Goal: Information Seeking & Learning: Check status

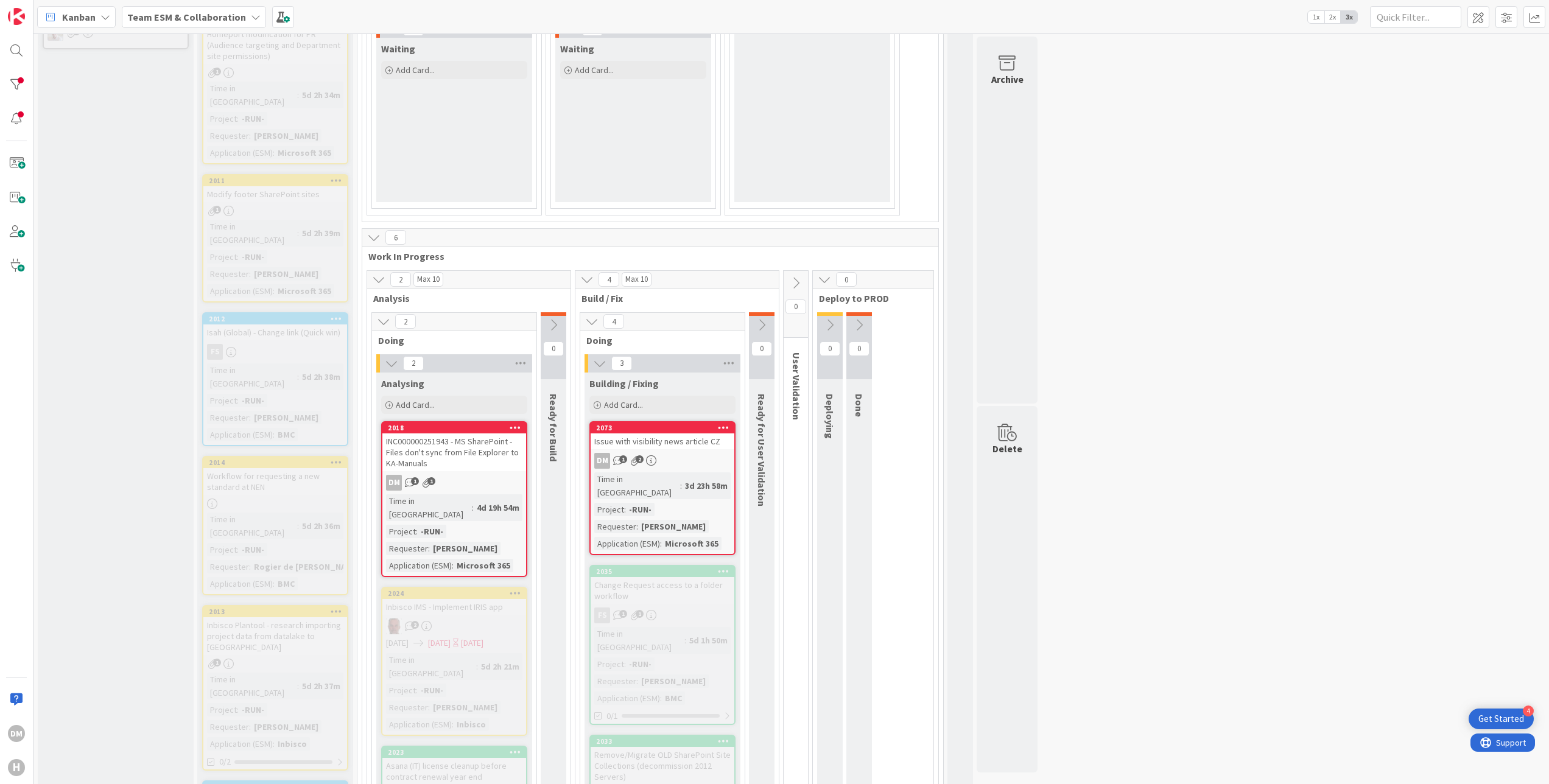
scroll to position [487, 0]
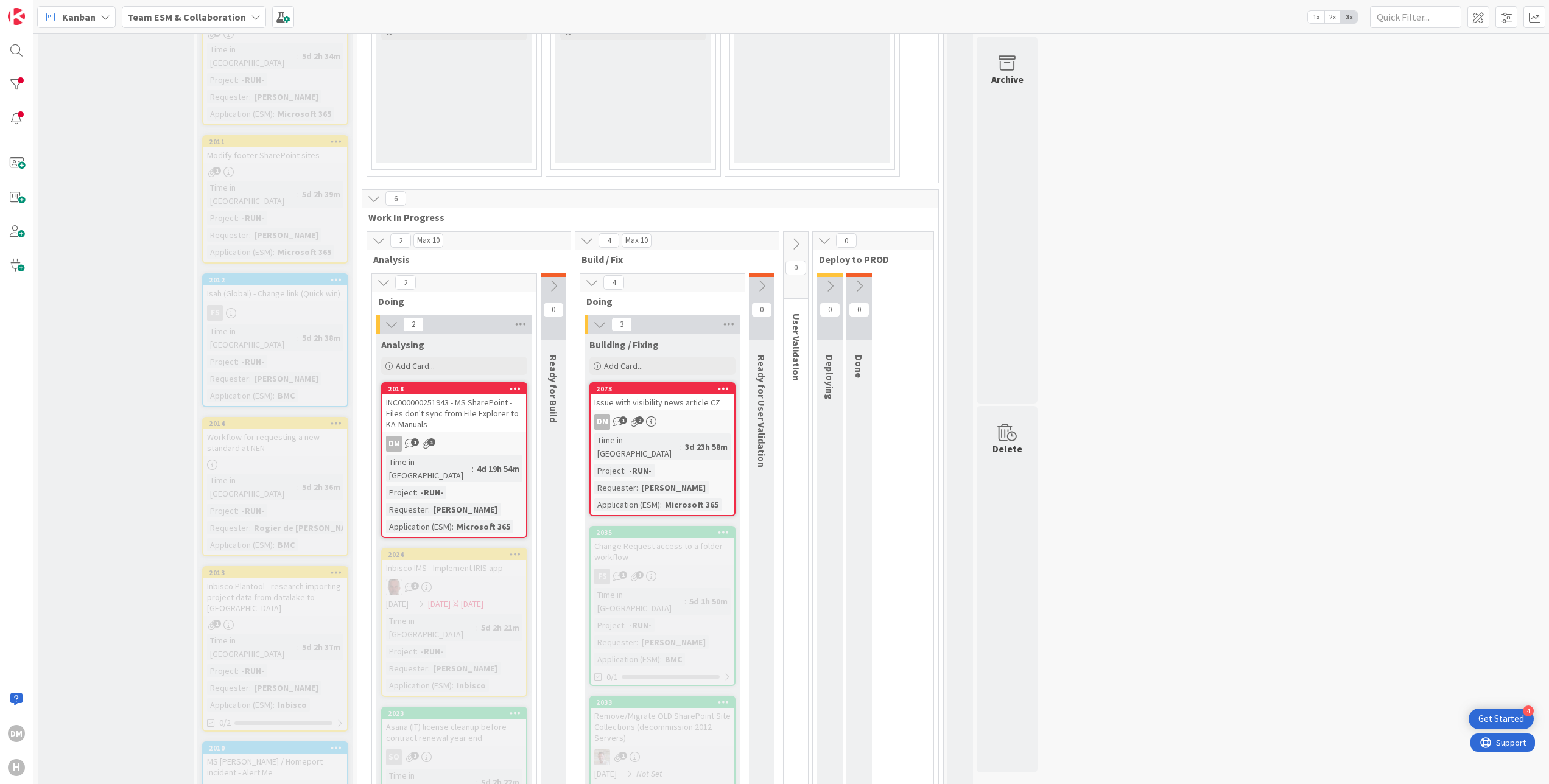
click at [677, 417] on div "DM 1 2" at bounding box center [662, 422] width 144 height 16
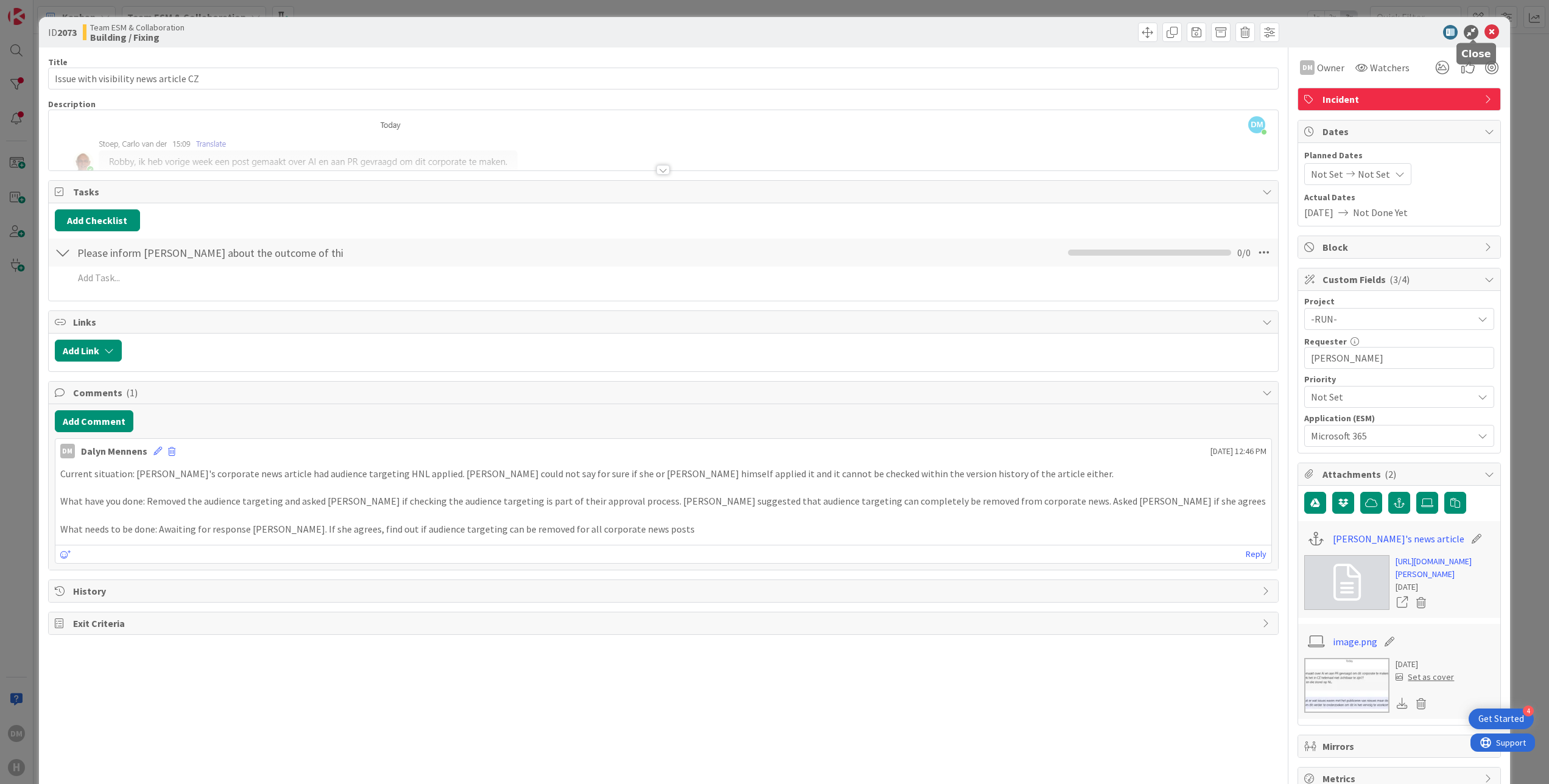
click at [1485, 27] on icon at bounding box center [1492, 32] width 15 height 15
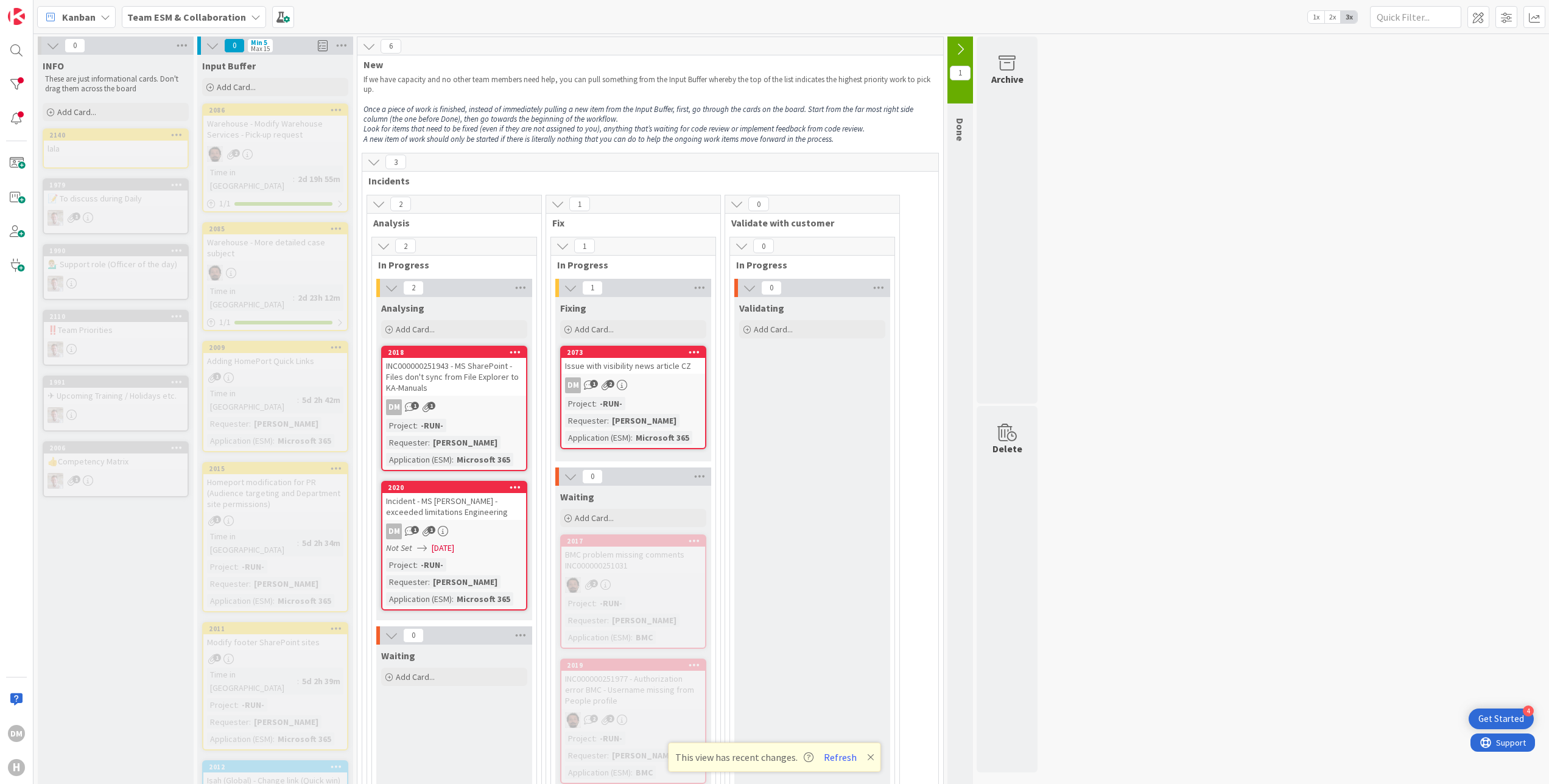
click at [663, 376] on div "2073 Issue with visibility news article CZ DM 1 2 Project : -RUN- Requester : […" at bounding box center [633, 397] width 146 height 103
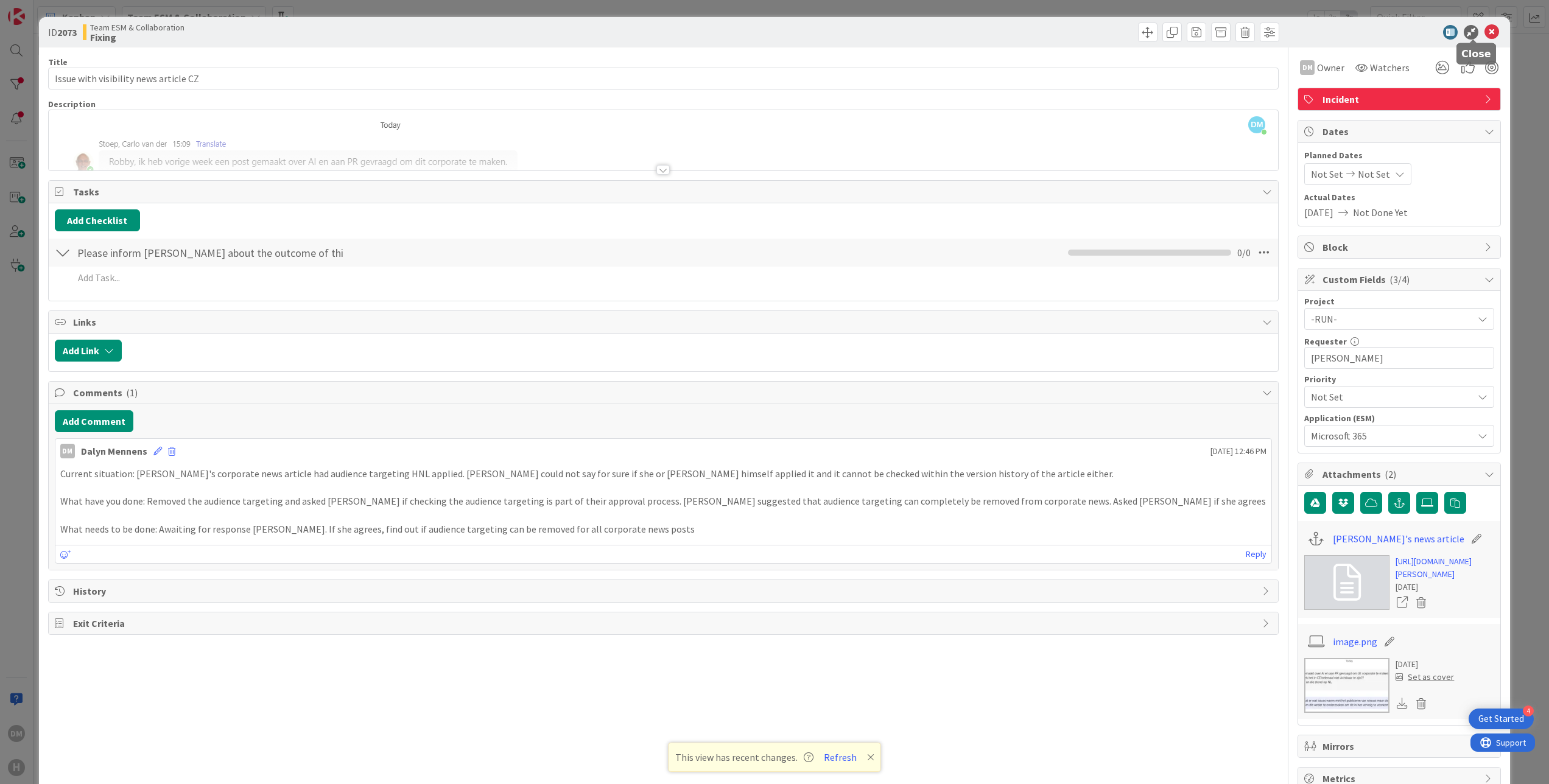
click at [1485, 33] on icon at bounding box center [1492, 32] width 15 height 15
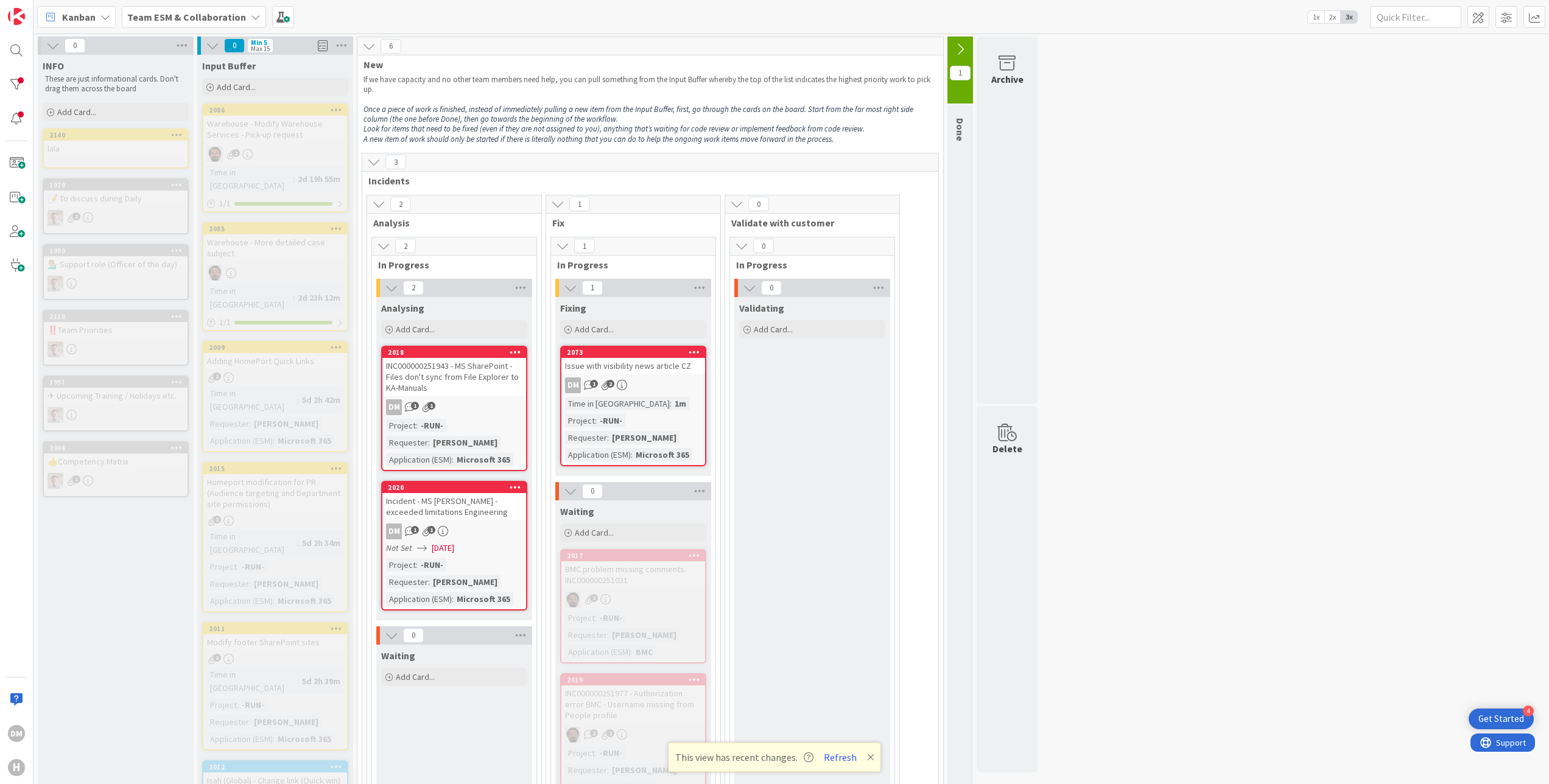
click at [491, 524] on div "DM 1 1" at bounding box center [454, 532] width 144 height 16
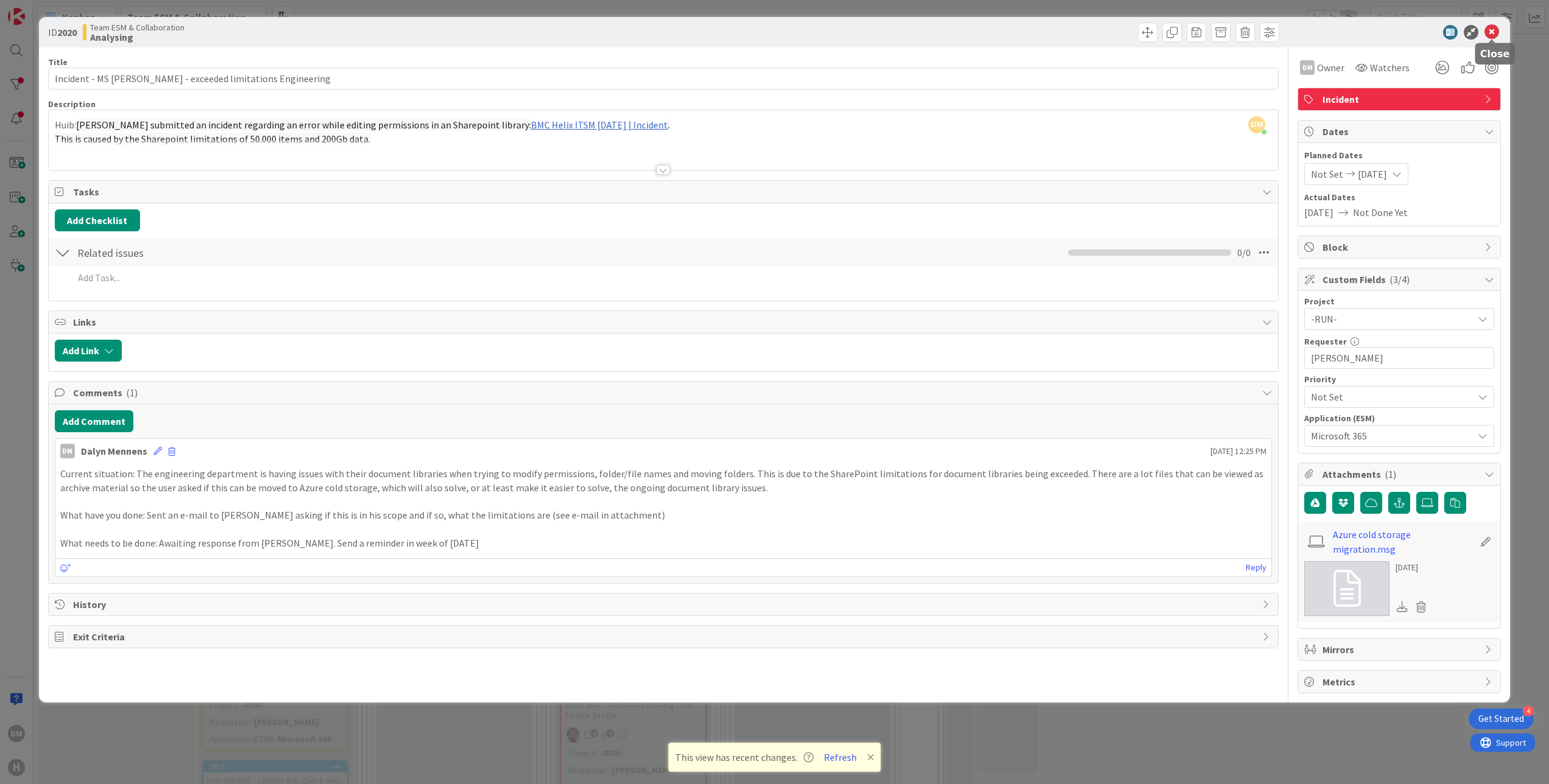
click at [1493, 29] on icon at bounding box center [1492, 32] width 15 height 15
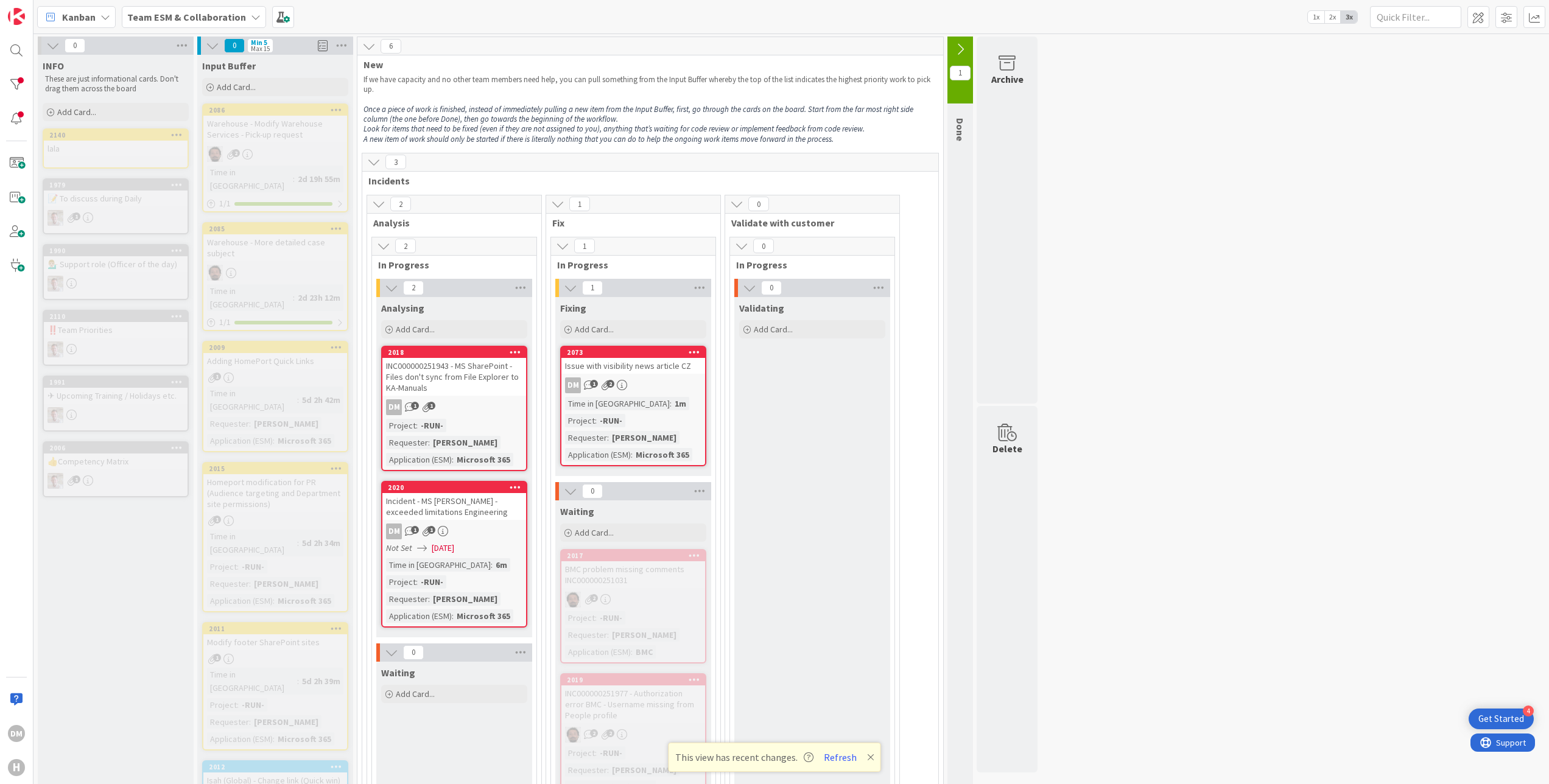
click at [489, 507] on div "Incident - MS [PERSON_NAME] - exceeded limitations Engineering" at bounding box center [454, 507] width 144 height 27
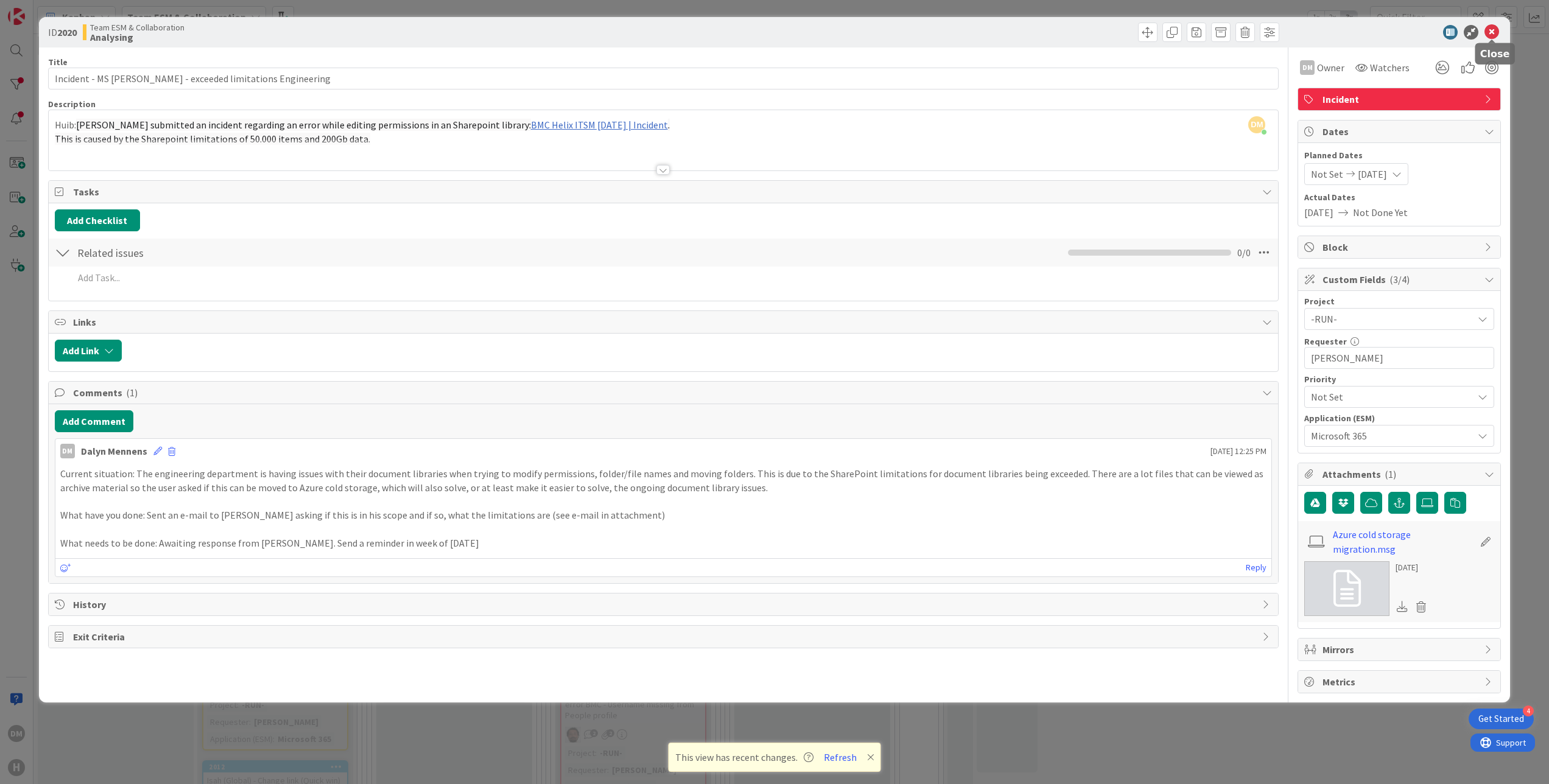
click at [1490, 27] on icon at bounding box center [1492, 32] width 15 height 15
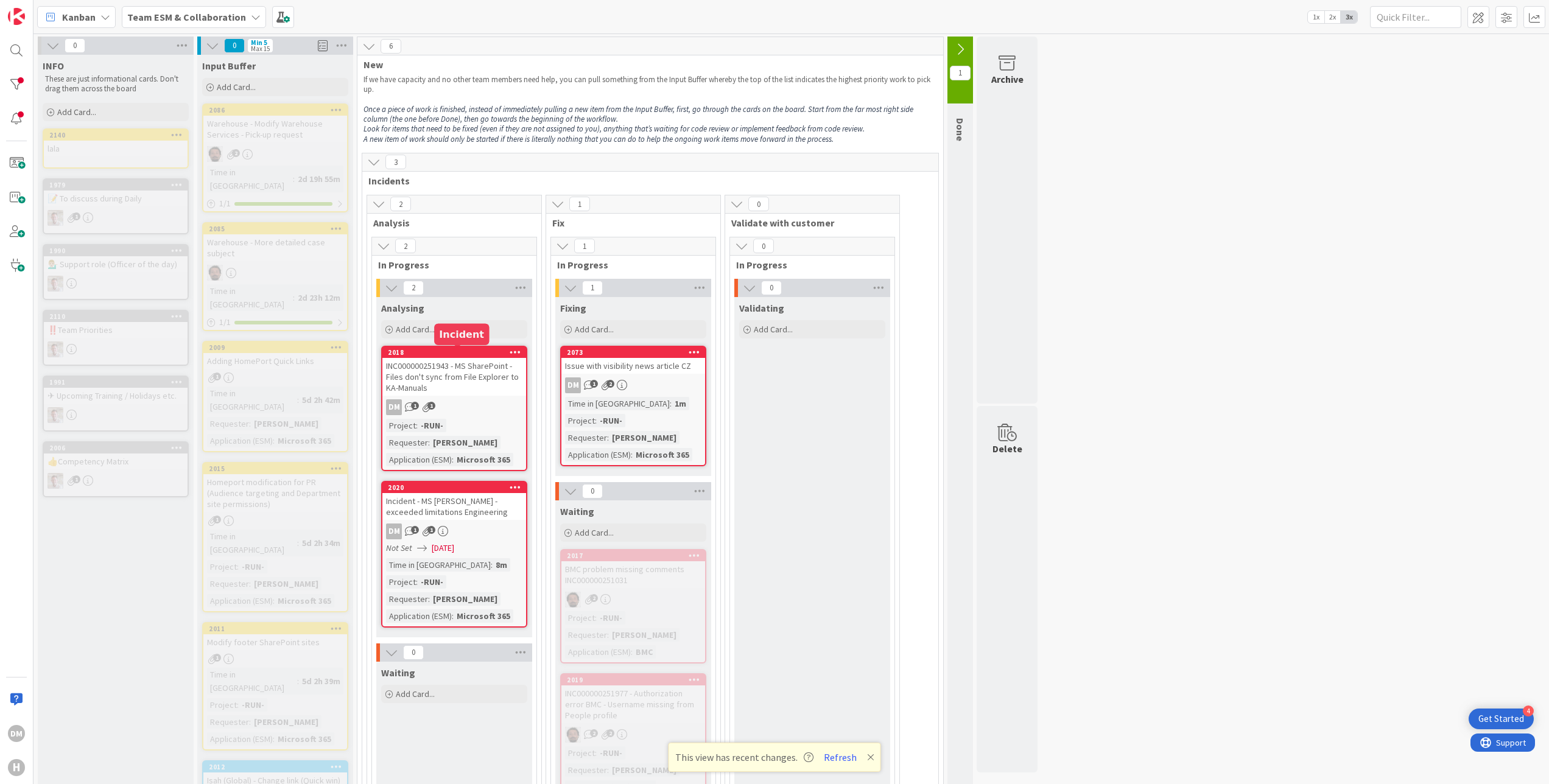
click at [408, 367] on div "INC000000251943 - MS SharePoint - Files don't sync from File Explorer to KA-Man…" at bounding box center [454, 377] width 144 height 38
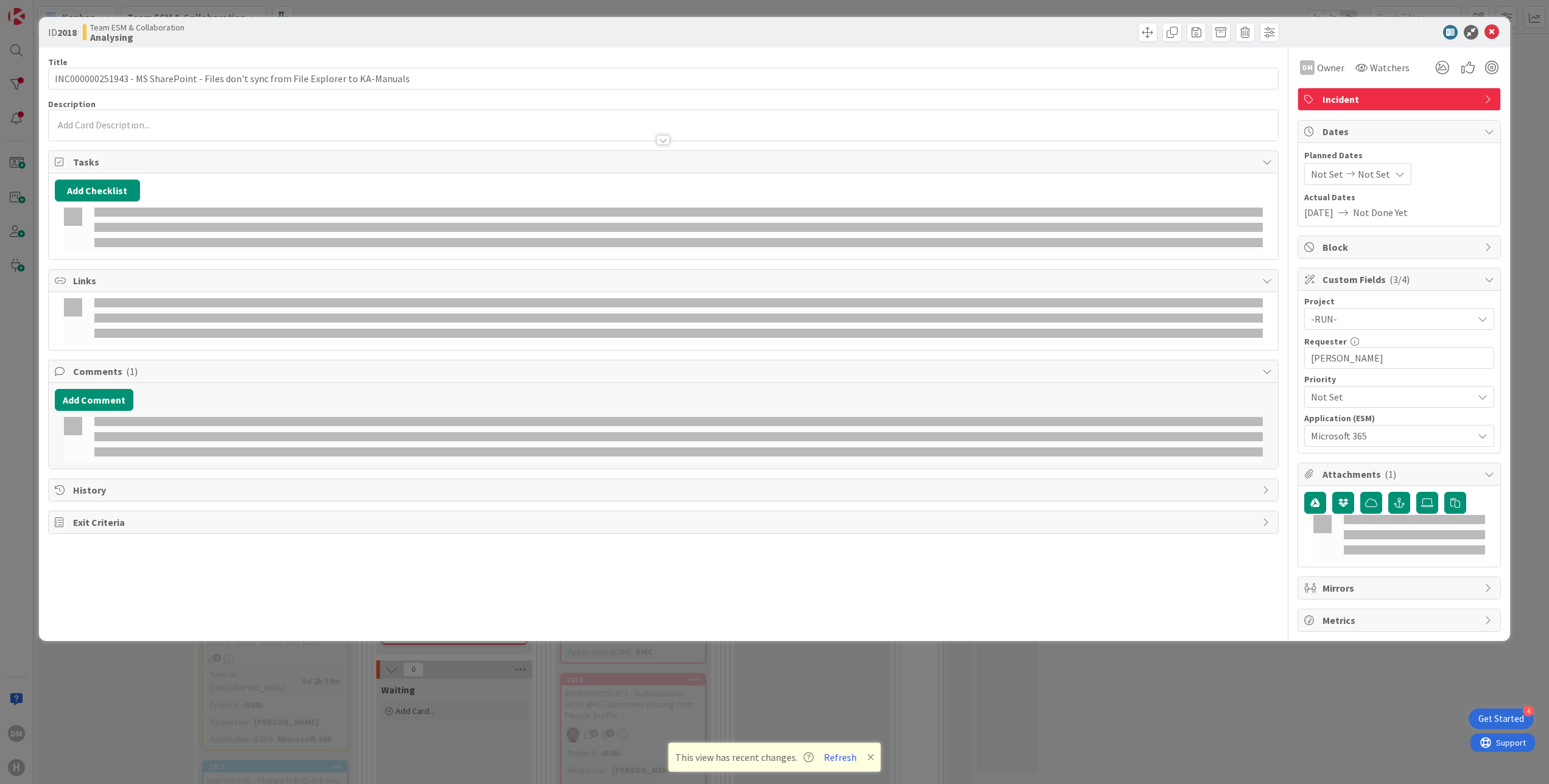
type input "INC000000251943 - MS SharePoint - Files don't sync from File Explorer to KA-Man…"
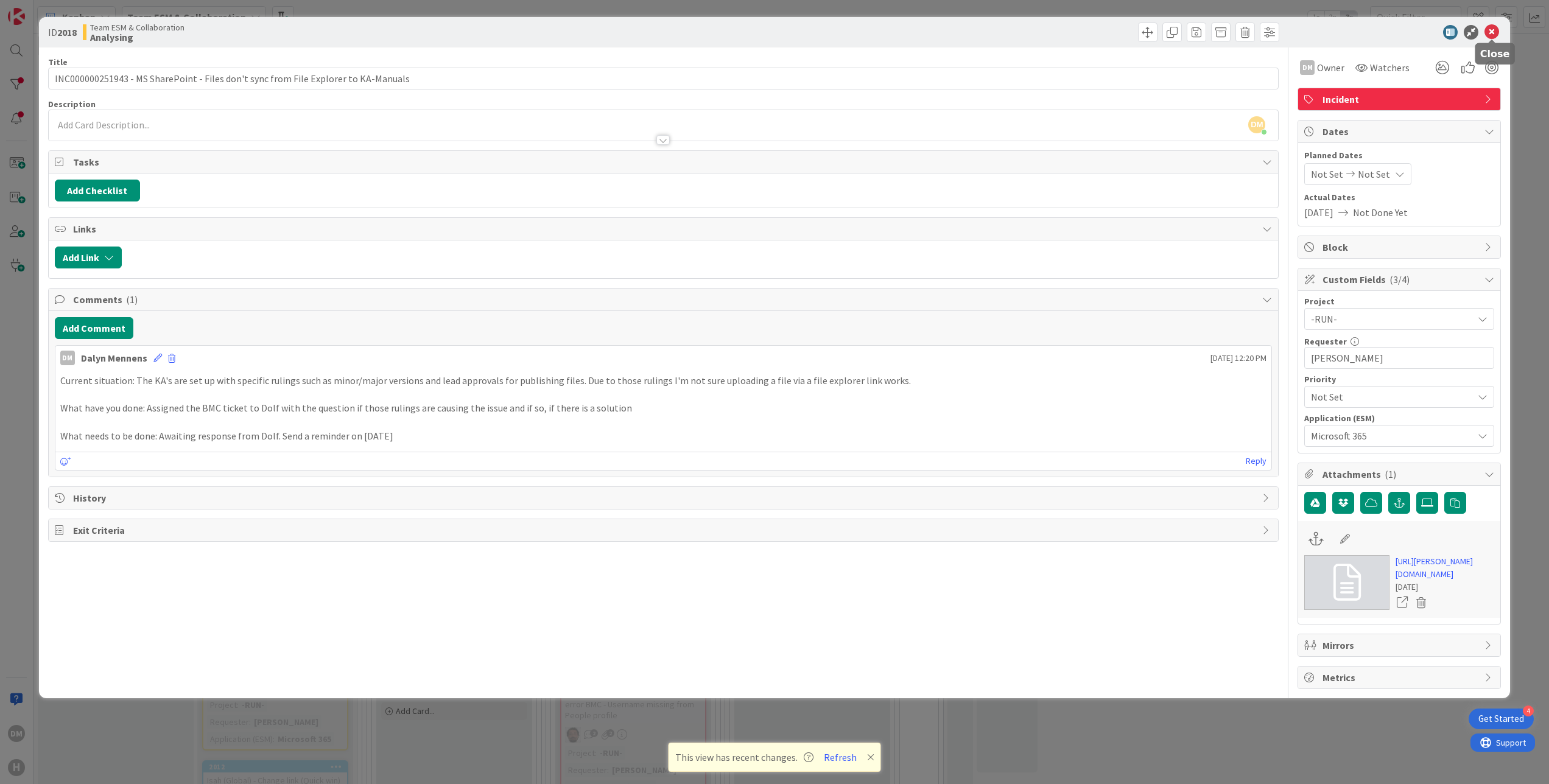
click at [1497, 28] on icon at bounding box center [1492, 32] width 15 height 15
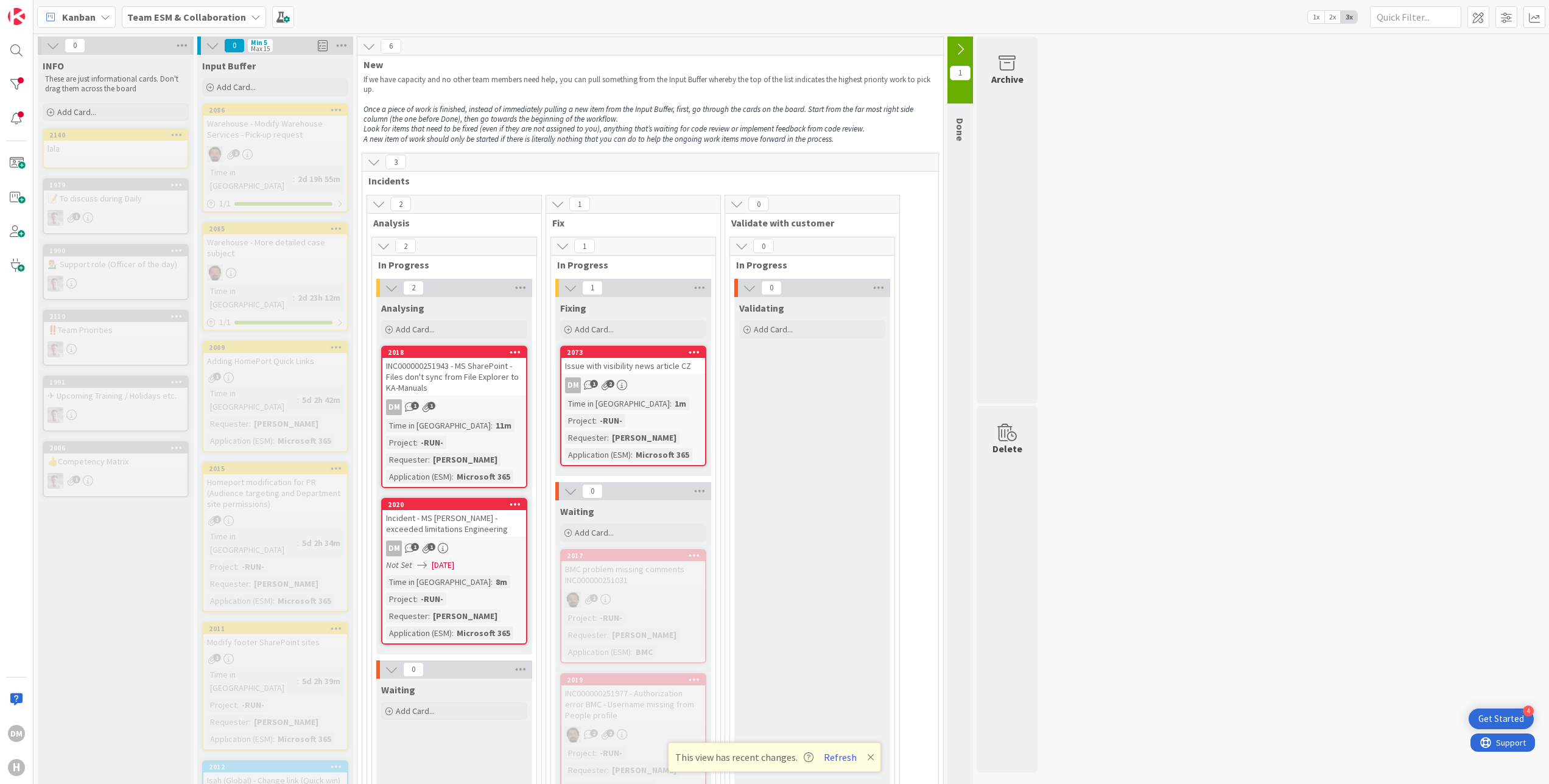
click at [670, 363] on div "Issue with visibility news article CZ" at bounding box center [633, 366] width 144 height 16
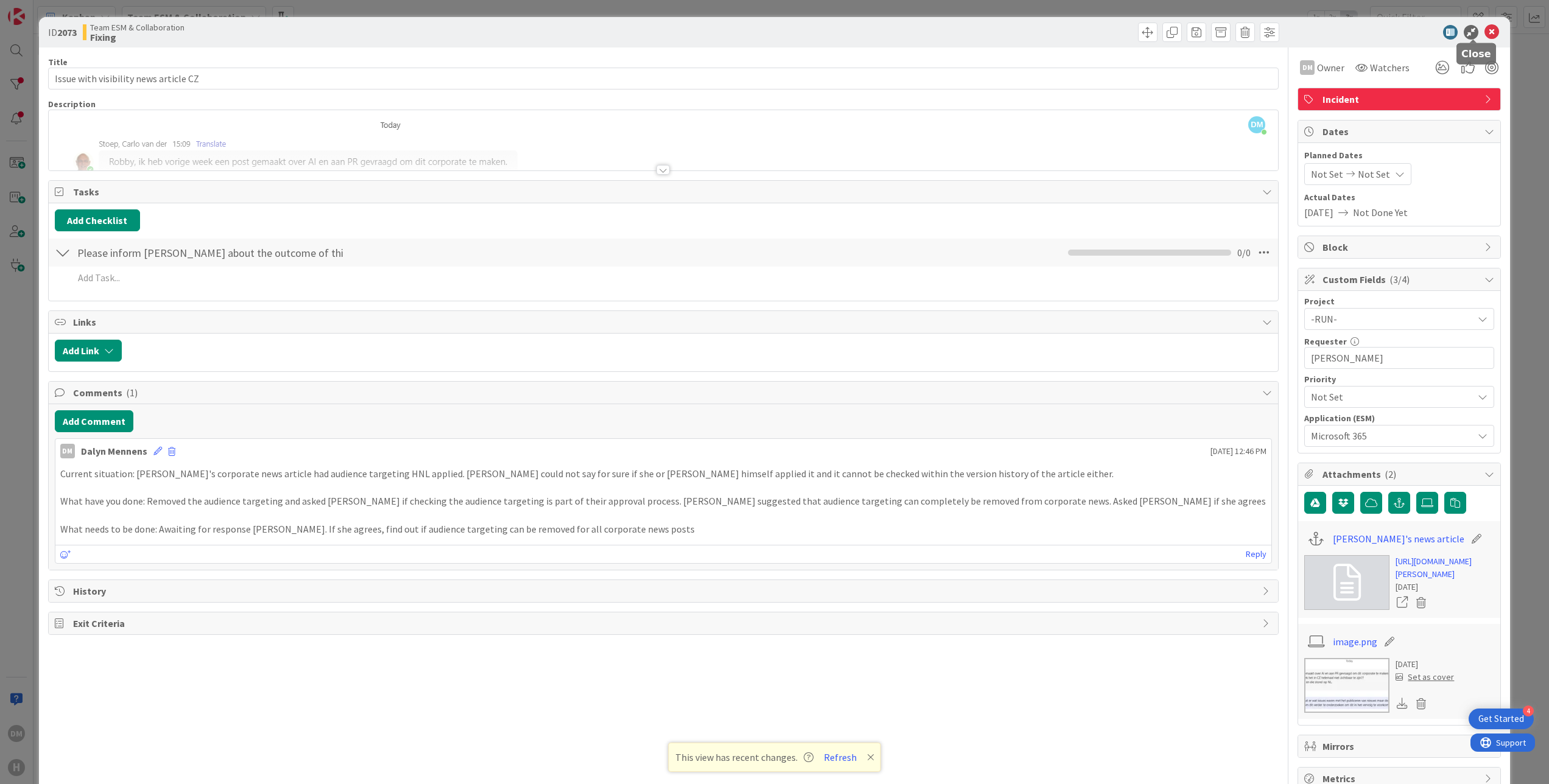
click at [1485, 27] on icon at bounding box center [1492, 32] width 15 height 15
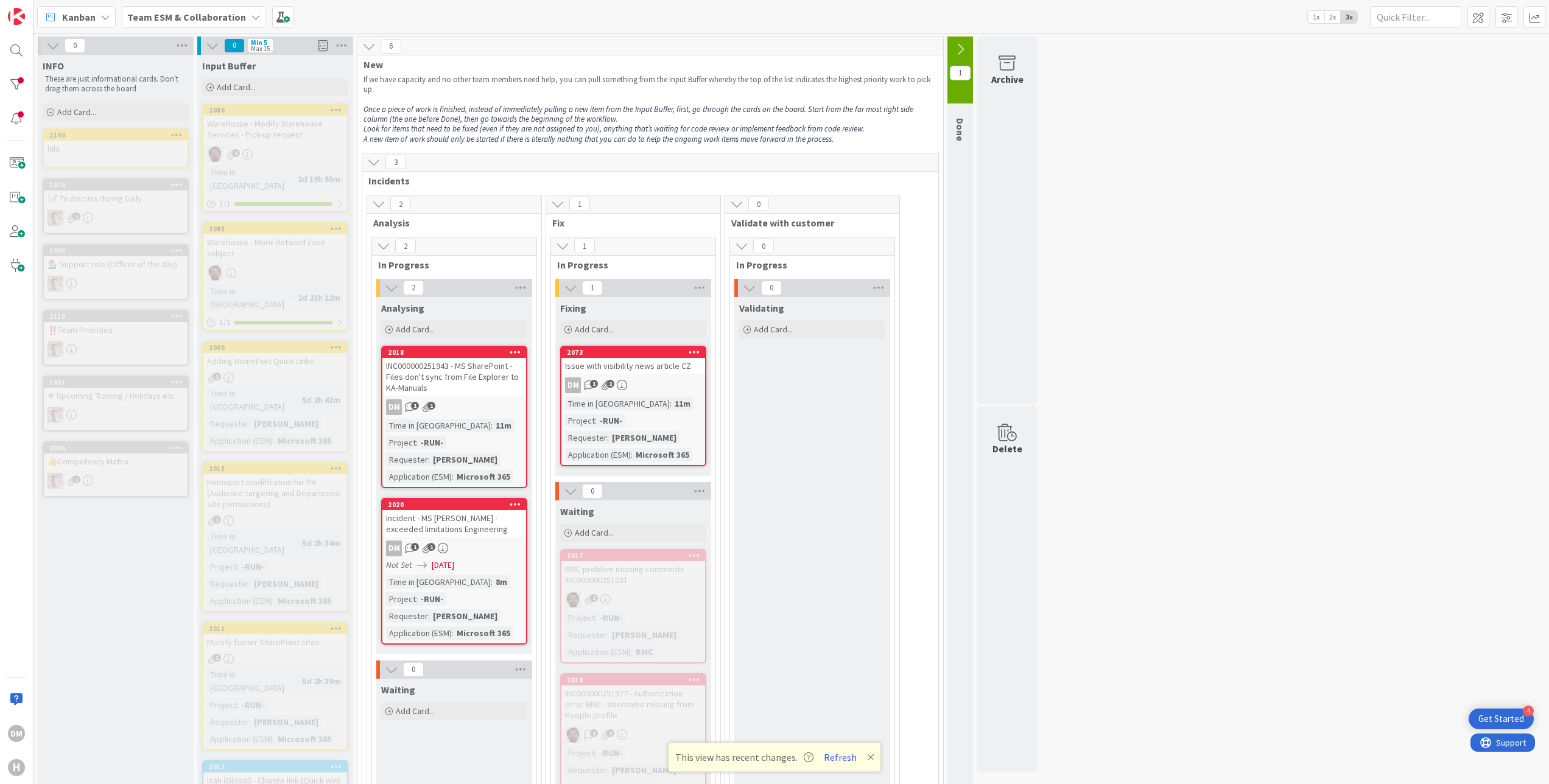
click at [481, 531] on div "Incident - MS [PERSON_NAME] - exceeded limitations Engineering" at bounding box center [454, 524] width 144 height 27
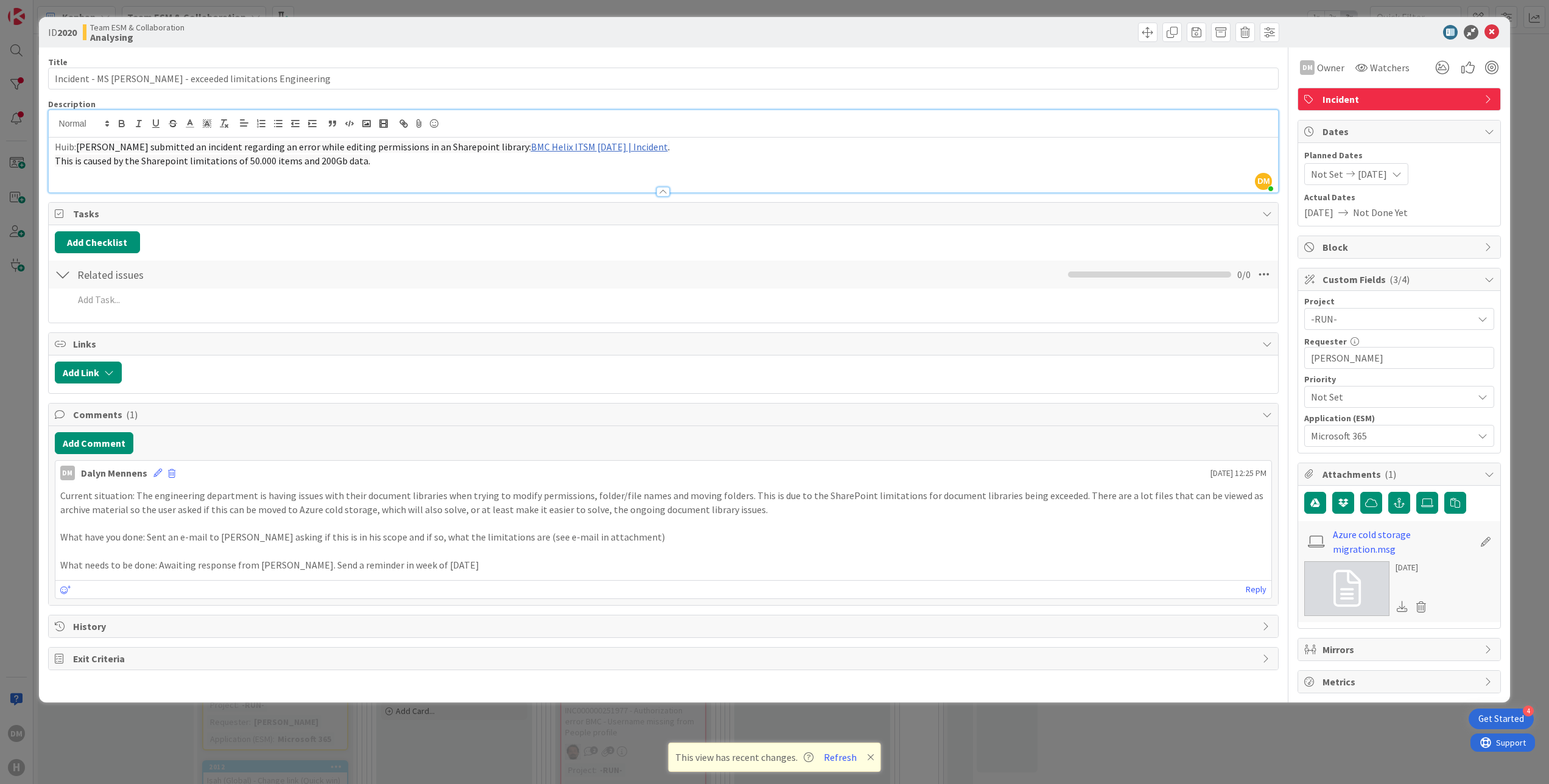
click at [445, 137] on div "DM [PERSON_NAME] just joined Huib: [PERSON_NAME] submitted an incident regardin…" at bounding box center [663, 151] width 1230 height 82
click at [1392, 505] on button "button" at bounding box center [1400, 503] width 22 height 22
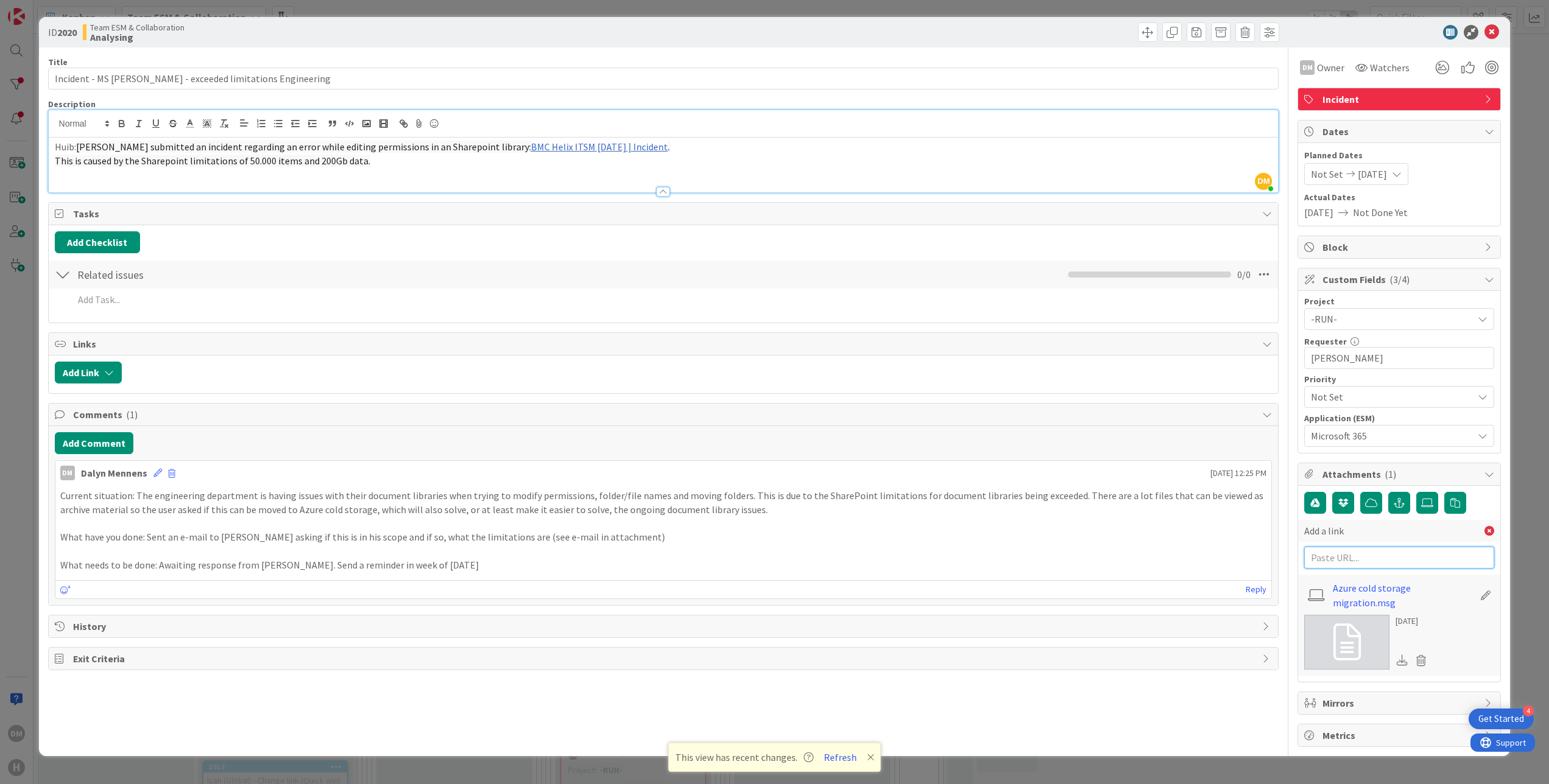
click at [1361, 555] on input "text" at bounding box center [1399, 557] width 190 height 22
paste input "[URL][PERSON_NAME][DOMAIN_NAME]"
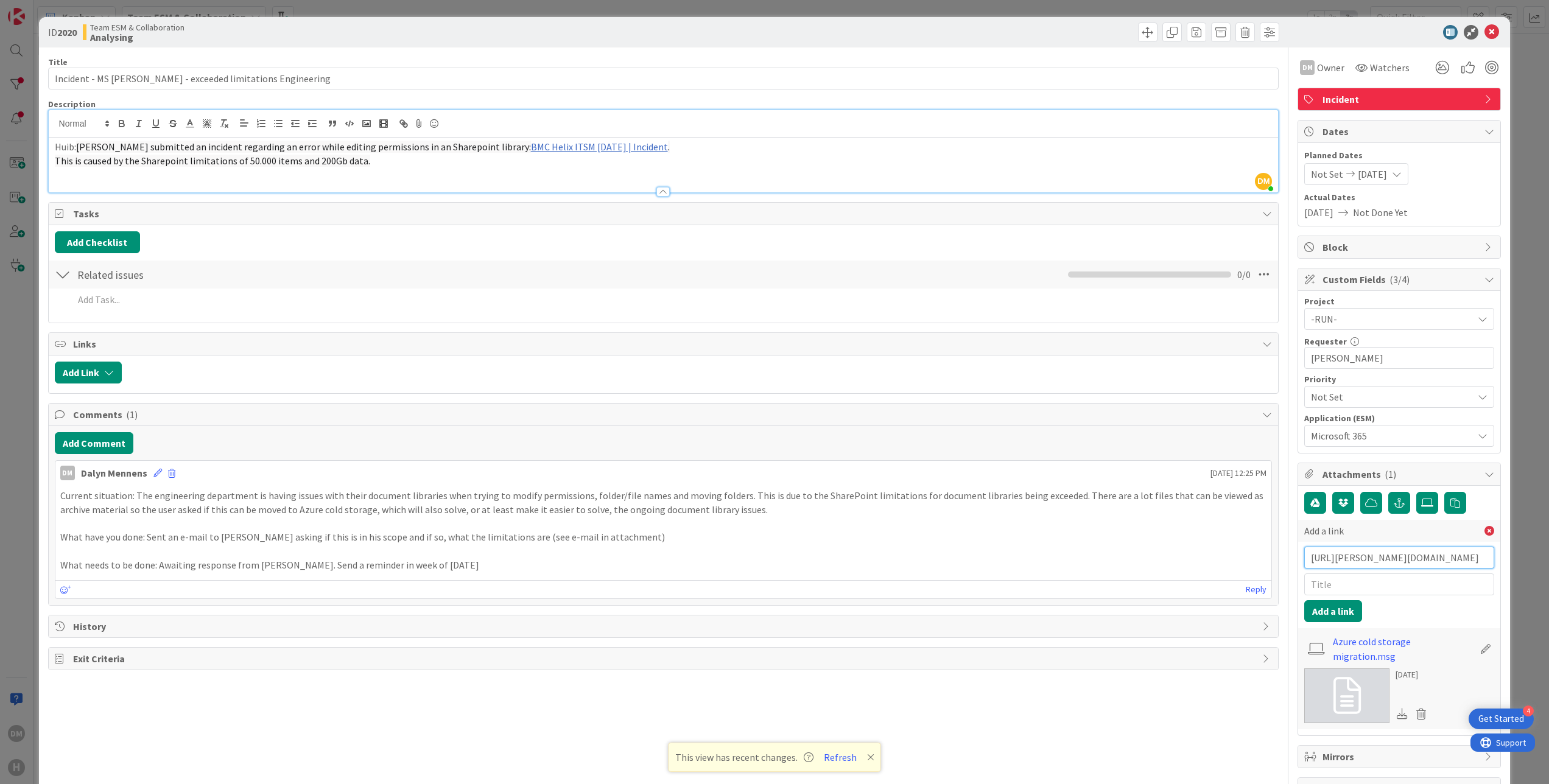
type input "[URL][PERSON_NAME][DOMAIN_NAME]"
click at [568, 146] on link "BMC Helix ITSM [DATE] | Incident" at bounding box center [599, 147] width 137 height 13
click at [565, 166] on link "[URL][PERSON_NAME][DOMAIN_NAME]" at bounding box center [572, 170] width 122 height 16
click at [1309, 585] on input "text" at bounding box center [1399, 585] width 190 height 22
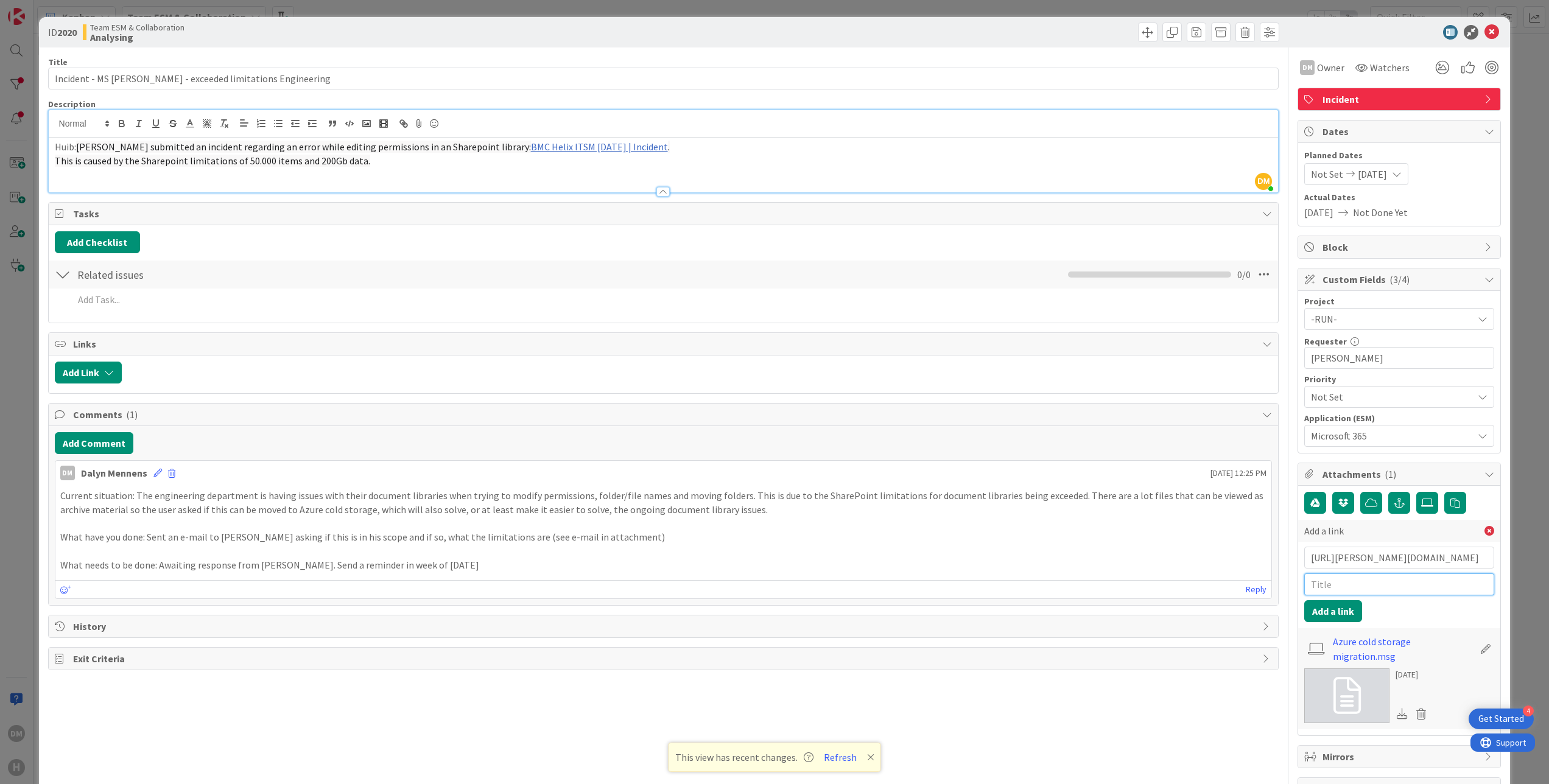
paste input "INC000000251721"
type input "INC000000251721"
click at [1331, 616] on button "Add a link" at bounding box center [1333, 611] width 58 height 22
drag, startPoint x: 408, startPoint y: 159, endPoint x: 374, endPoint y: 159, distance: 34.0
click at [374, 159] on p "This is caused by the Sharepoint limitations of 50.000 items and 200Gb data." at bounding box center [664, 161] width 1218 height 14
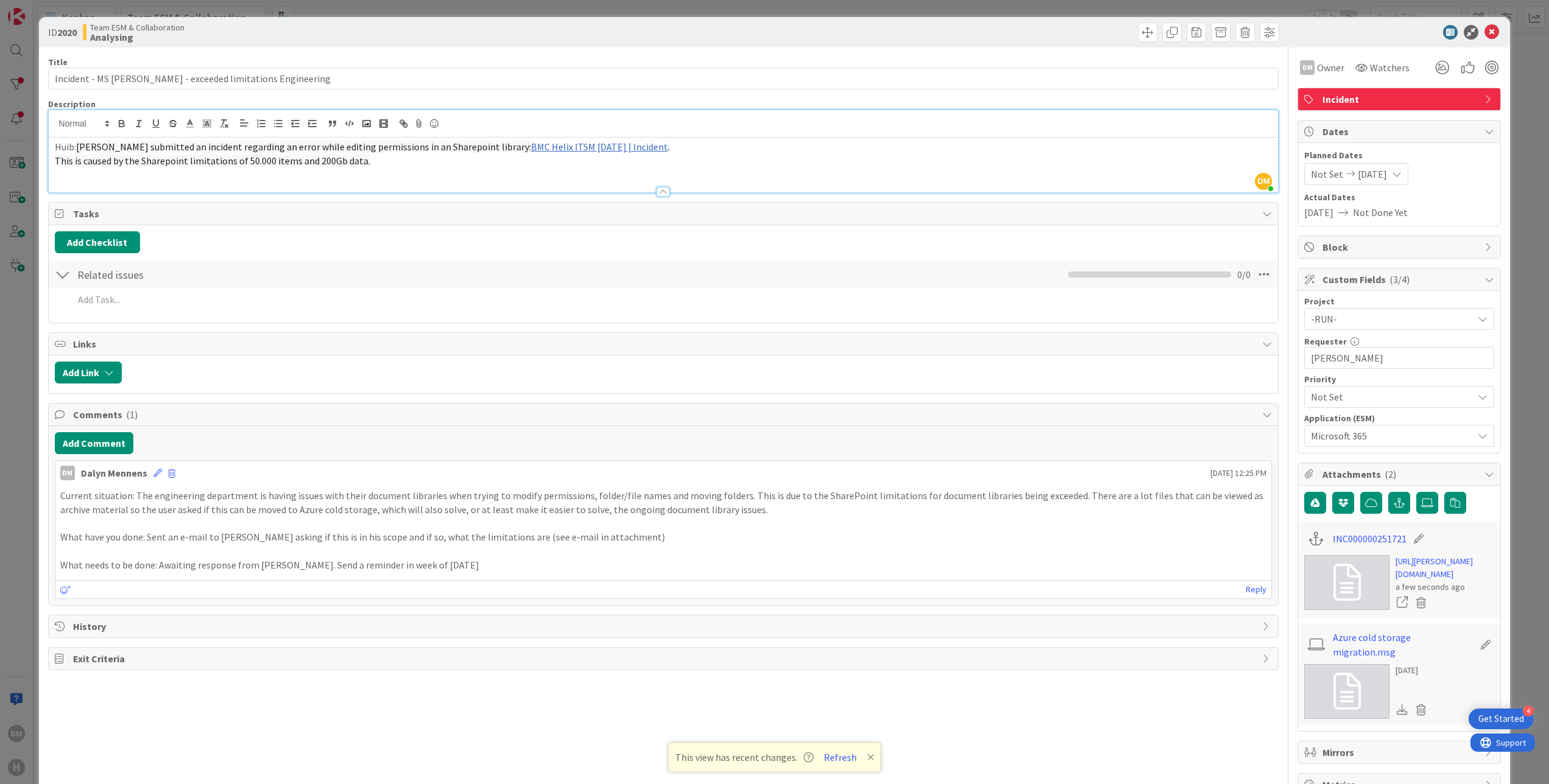
click at [385, 164] on p "This is caused by the Sharepoint limitations of 50.000 items and 200Gb data." at bounding box center [664, 161] width 1218 height 14
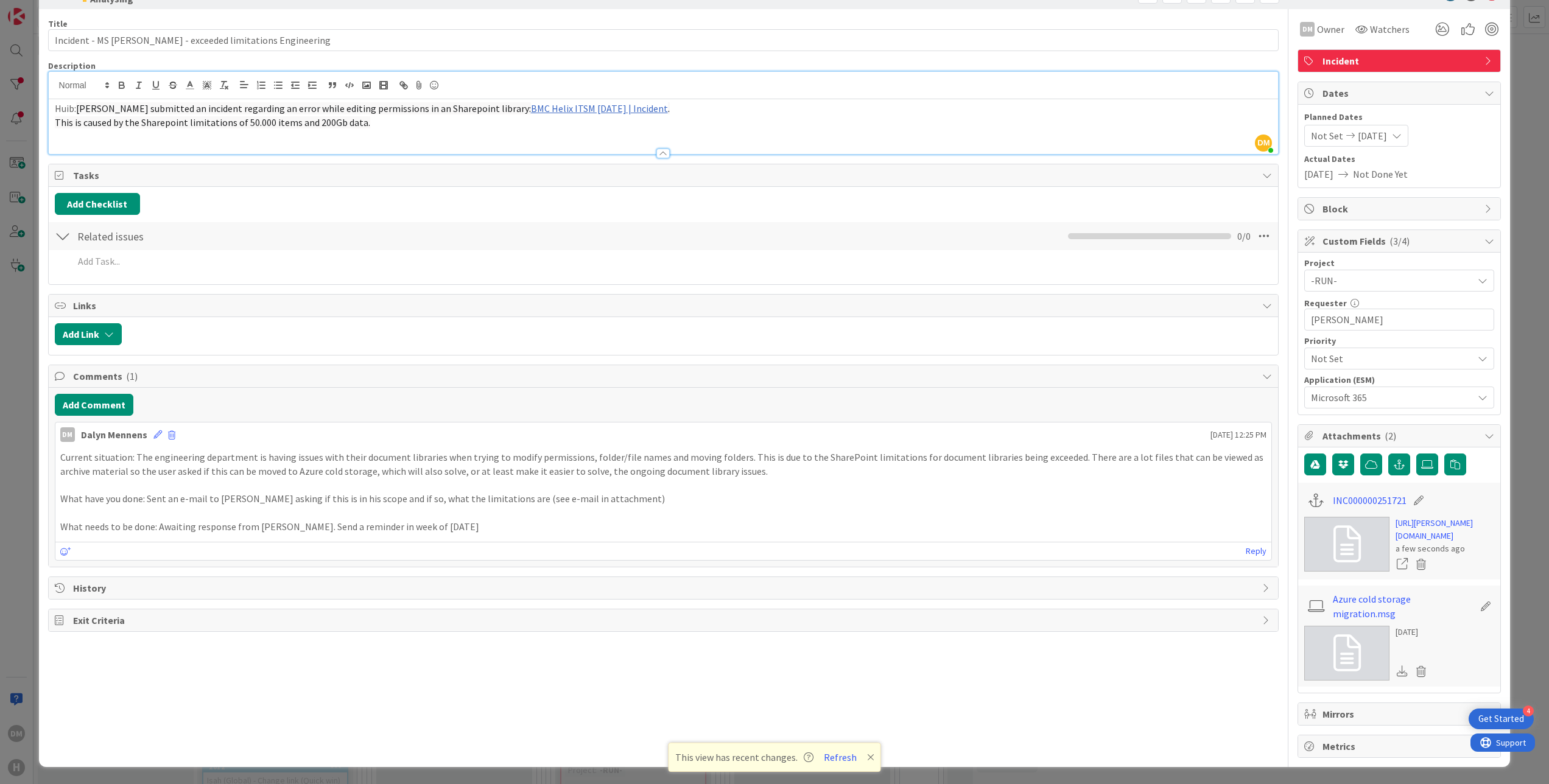
scroll to position [74, 0]
click at [163, 450] on p "Current situation: The engineering department is having issues with their docum…" at bounding box center [664, 464] width 1207 height 27
click at [773, 506] on p at bounding box center [664, 513] width 1207 height 14
drag, startPoint x: 147, startPoint y: 471, endPoint x: 617, endPoint y: 474, distance: 470.0
click at [617, 474] on div "Current situation: The engineering department is having issues with their docum…" at bounding box center [664, 492] width 1207 height 83
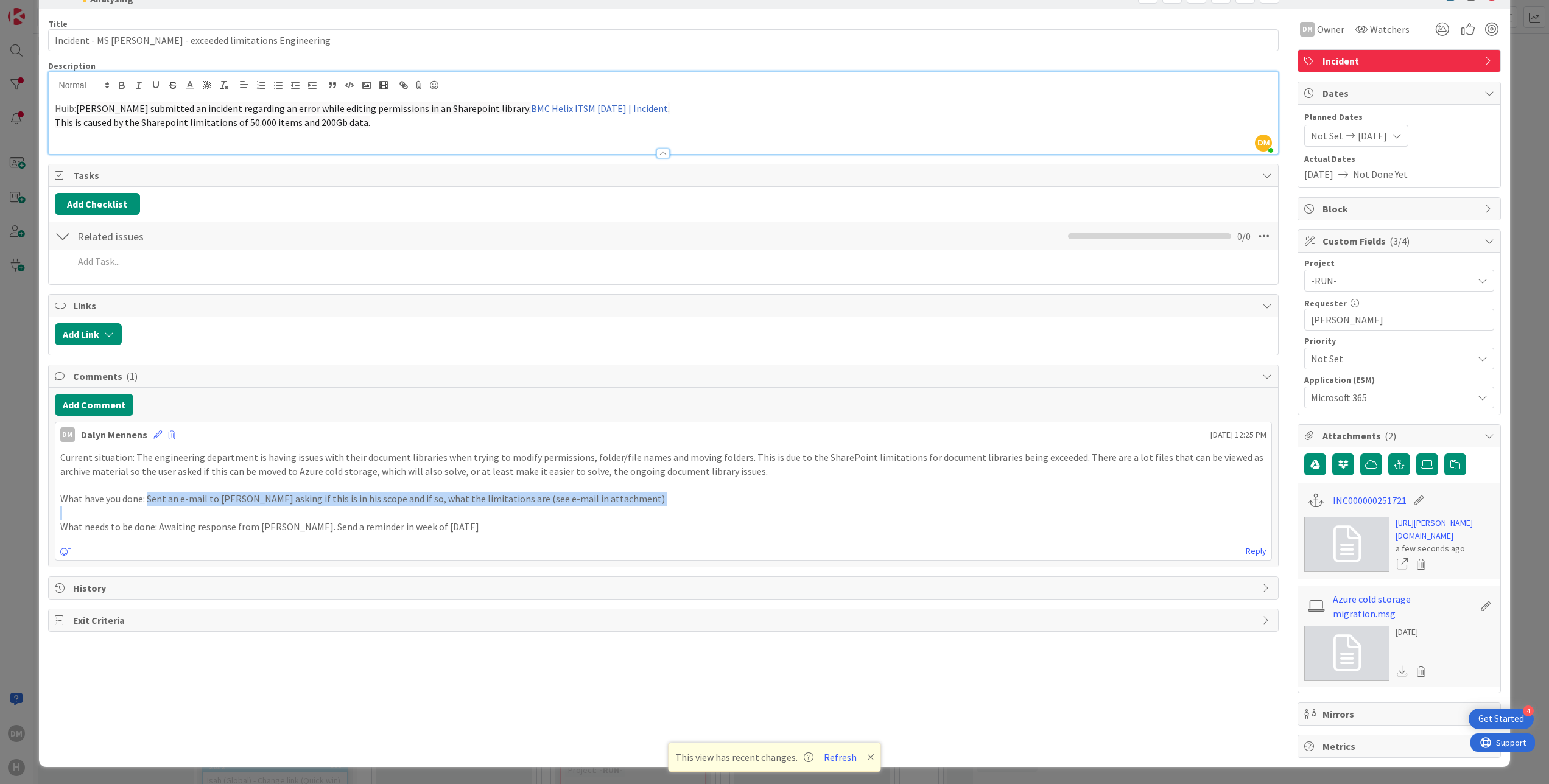
click at [665, 492] on p "What have you done: Sent an e-mail to [PERSON_NAME] asking if this is in his sc…" at bounding box center [664, 499] width 1207 height 14
drag, startPoint x: 146, startPoint y: 468, endPoint x: 615, endPoint y: 471, distance: 469.0
click at [615, 492] on p "What have you done: Sent an e-mail to [PERSON_NAME] asking if this is in his sc…" at bounding box center [664, 499] width 1207 height 14
drag, startPoint x: 615, startPoint y: 471, endPoint x: 679, endPoint y: 461, distance: 64.8
click at [679, 492] on p "What have you done: Sent an e-mail to [PERSON_NAME] asking if this is in his sc…" at bounding box center [664, 499] width 1207 height 14
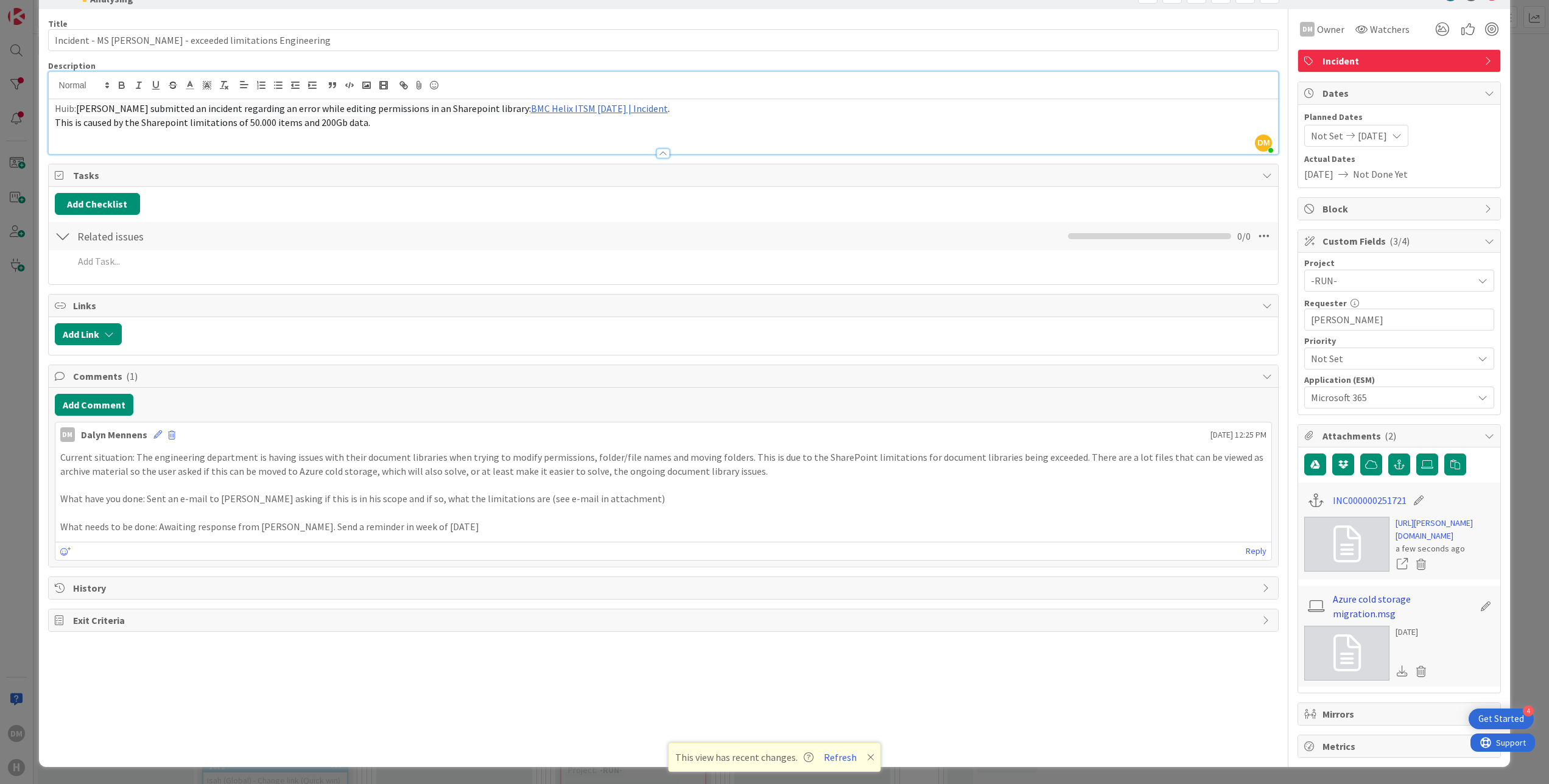
click at [1372, 604] on link "Azure cold storage migration.msg" at bounding box center [1404, 606] width 142 height 29
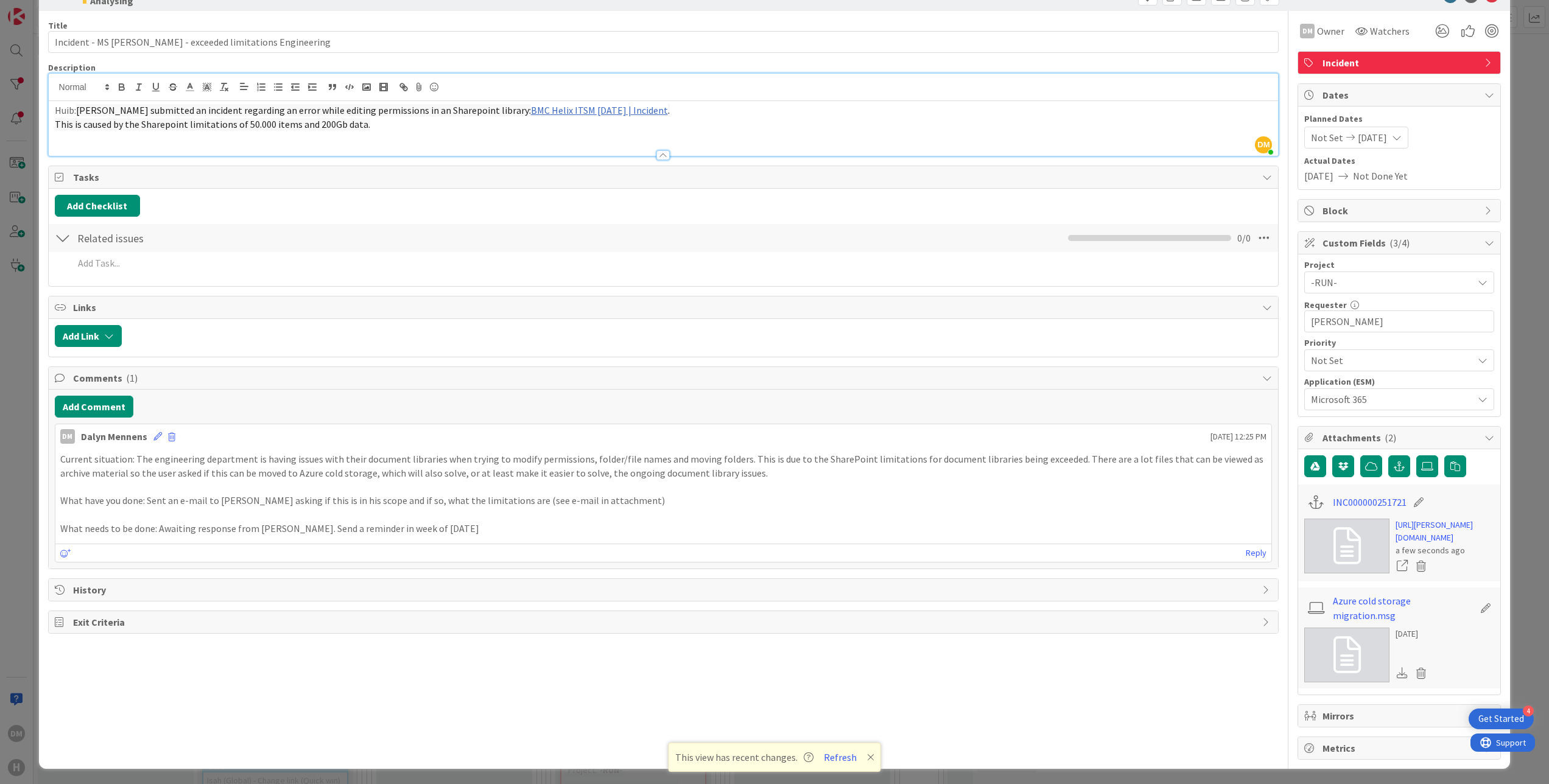
scroll to position [0, 0]
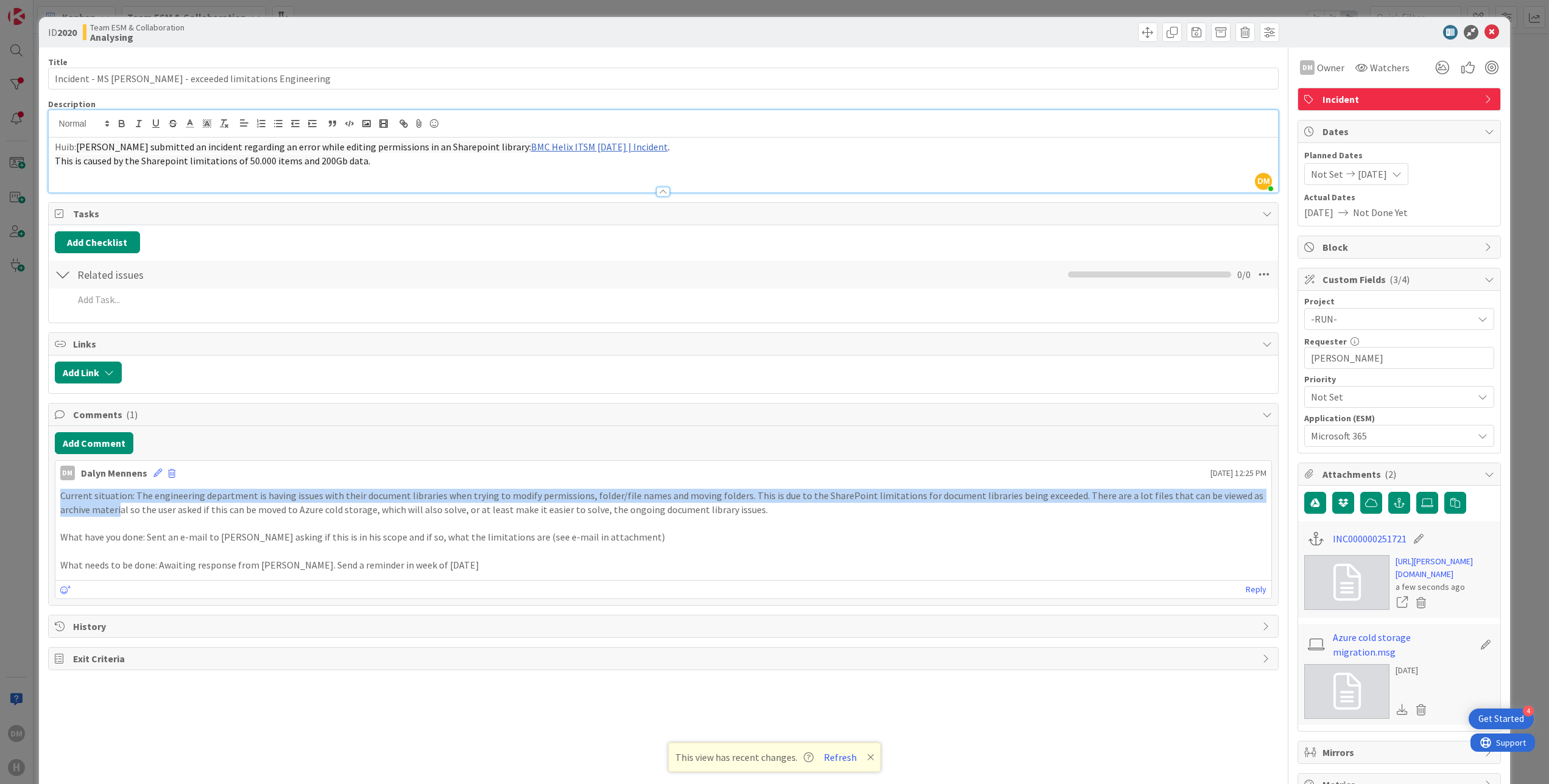
drag, startPoint x: 62, startPoint y: 499, endPoint x: 120, endPoint y: 513, distance: 59.7
click at [120, 513] on p "Current situation: The engineering department is having issues with their docum…" at bounding box center [664, 502] width 1207 height 27
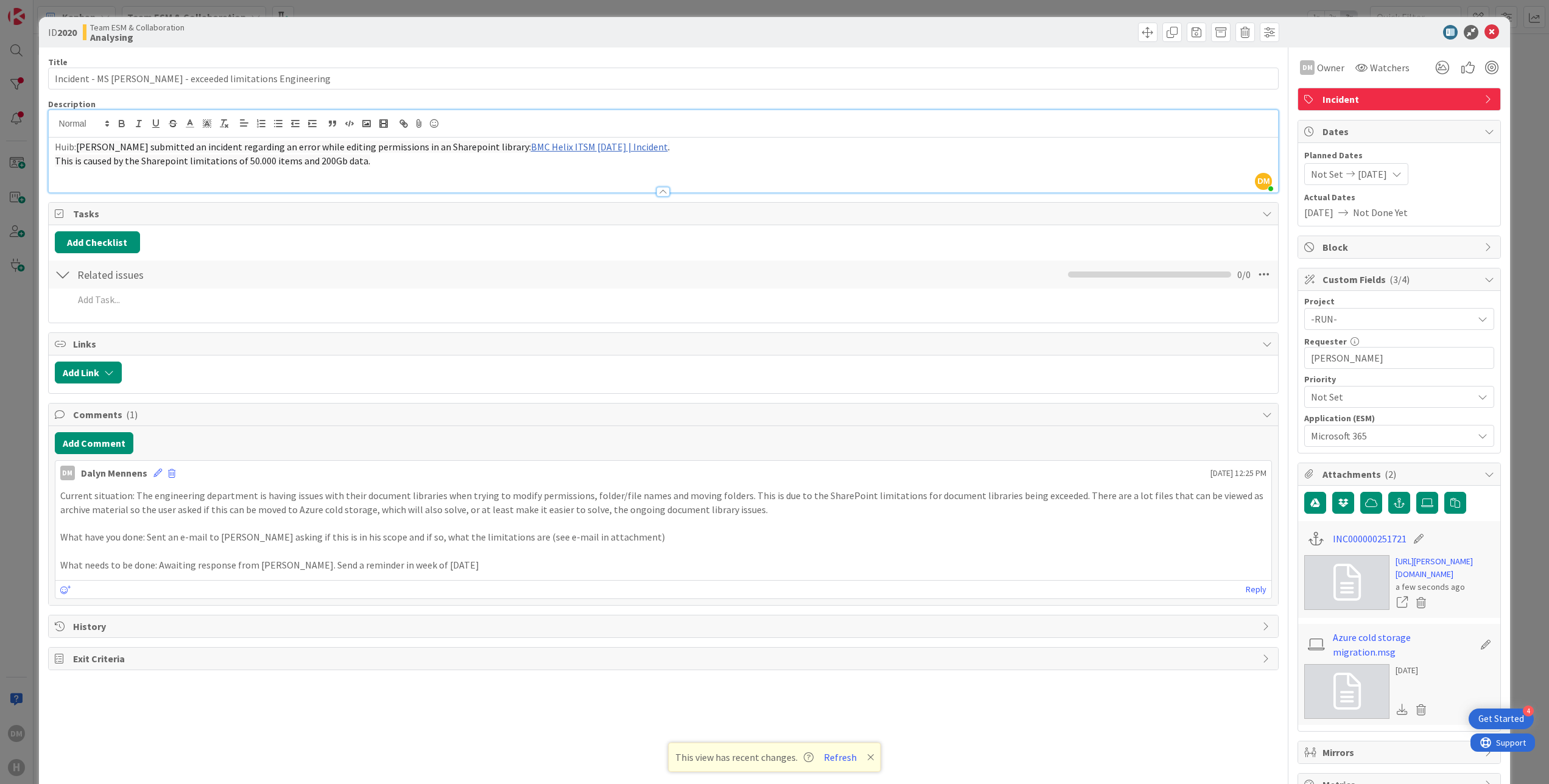
click at [124, 510] on p "Current situation: The engineering department is having issues with their docum…" at bounding box center [664, 502] width 1207 height 27
click at [524, 553] on p at bounding box center [664, 551] width 1207 height 14
click at [483, 571] on p "What needs to be done: Awaiting response from [PERSON_NAME]. Send a reminder in…" at bounding box center [664, 565] width 1207 height 14
drag, startPoint x: 249, startPoint y: 544, endPoint x: 285, endPoint y: 539, distance: 36.3
click at [285, 539] on p "What have you done: Sent an e-mail to [PERSON_NAME] asking if this is in his sc…" at bounding box center [664, 537] width 1207 height 14
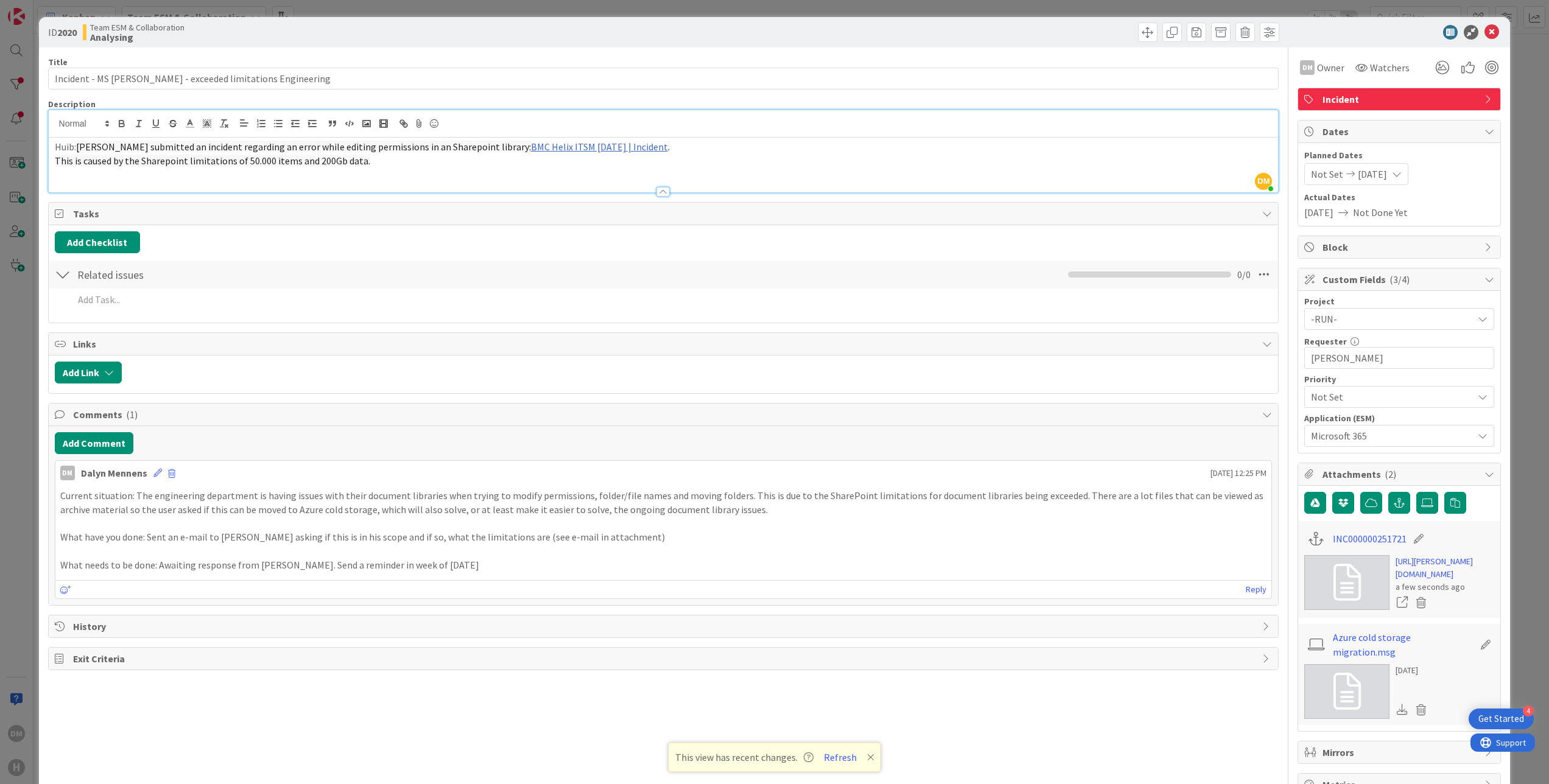
click at [648, 539] on p "What have you done: Sent an e-mail to [PERSON_NAME] asking if this is in his sc…" at bounding box center [664, 537] width 1207 height 14
click at [1485, 30] on icon at bounding box center [1492, 32] width 15 height 15
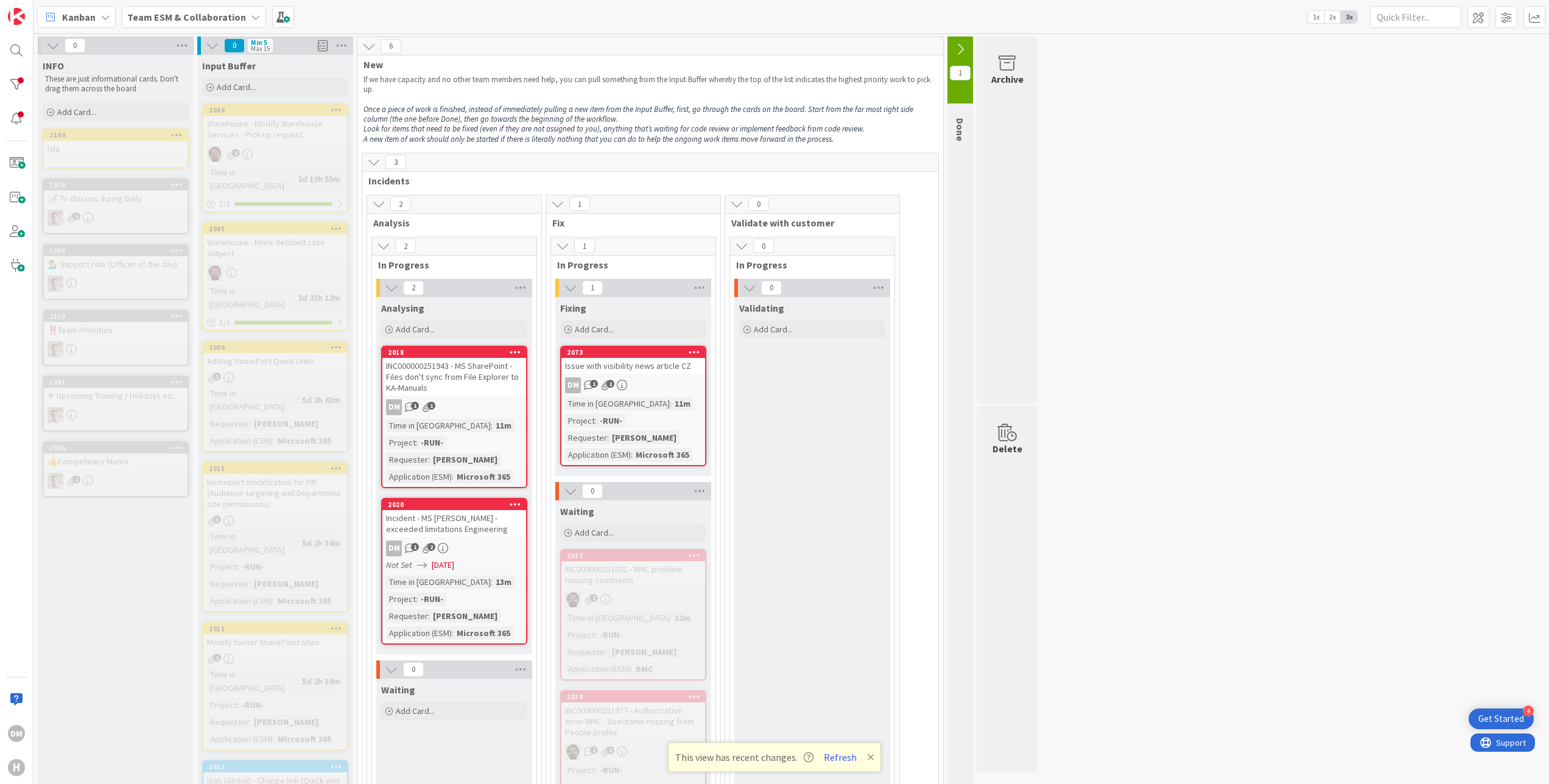
click at [651, 367] on div "Issue with visibility news article CZ" at bounding box center [633, 366] width 144 height 16
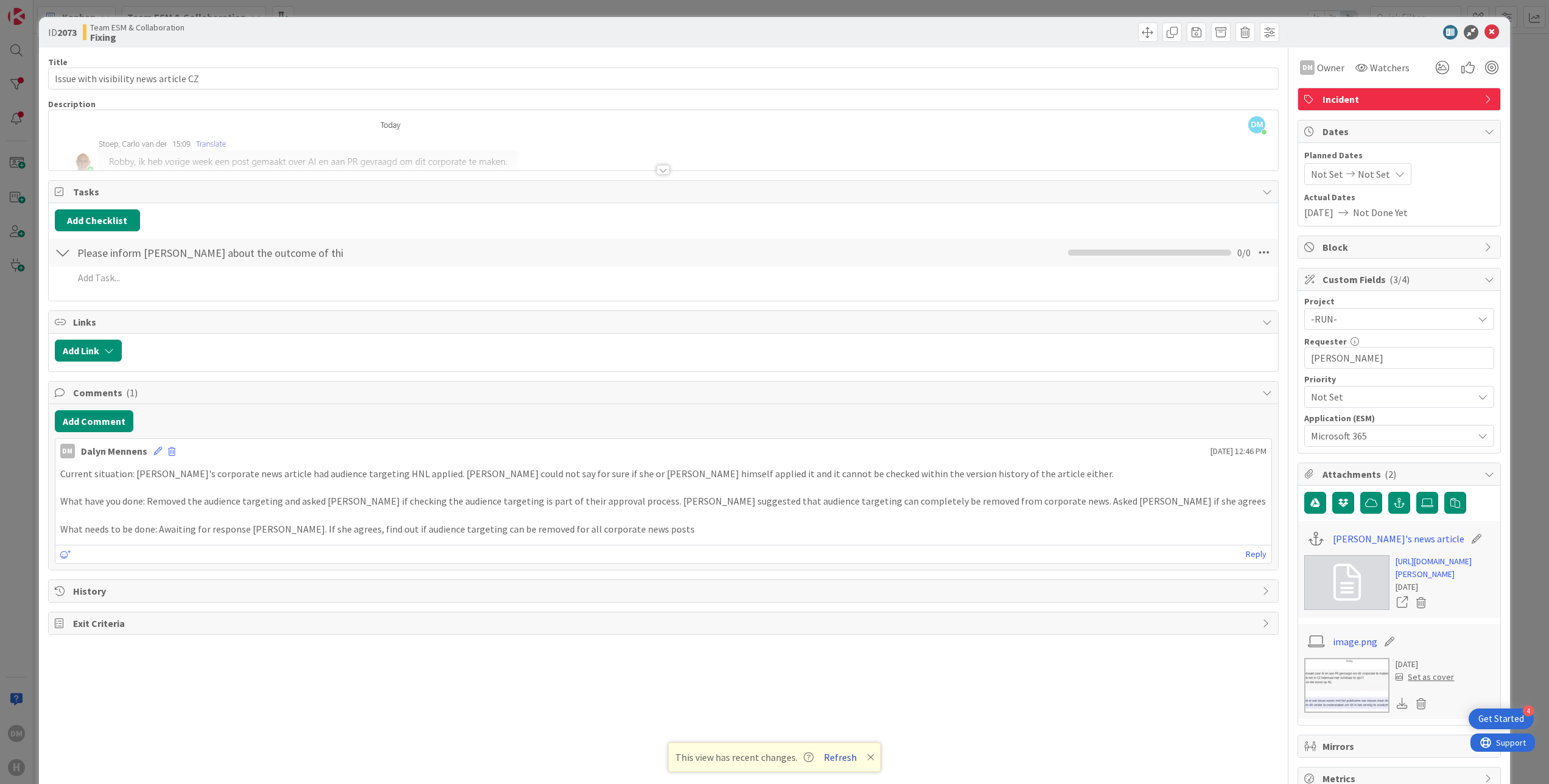
click at [837, 757] on button "Refresh" at bounding box center [840, 757] width 41 height 16
click at [1485, 29] on icon at bounding box center [1492, 32] width 15 height 15
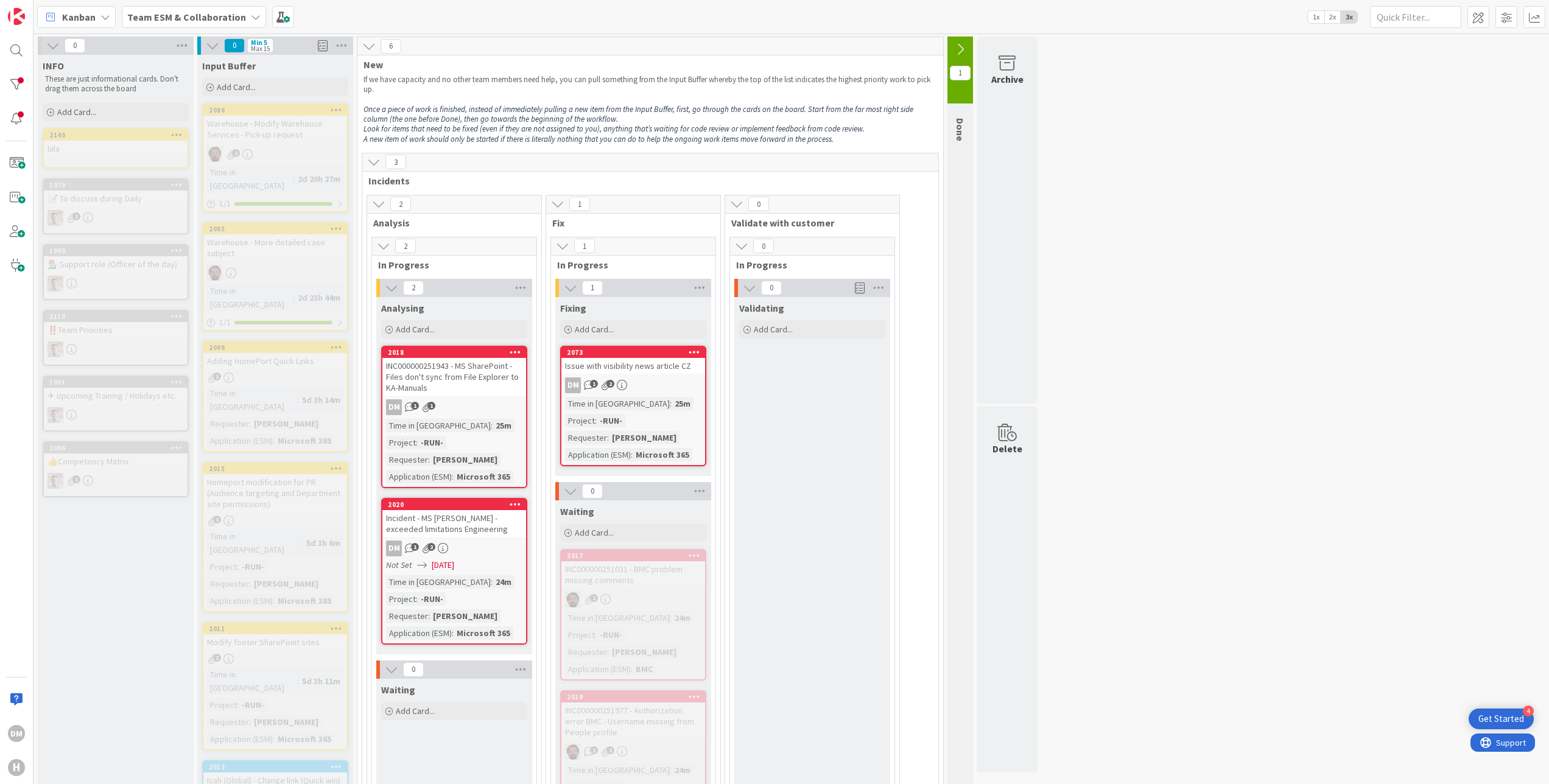
click at [965, 44] on icon at bounding box center [960, 49] width 13 height 13
